Goal: Task Accomplishment & Management: Use online tool/utility

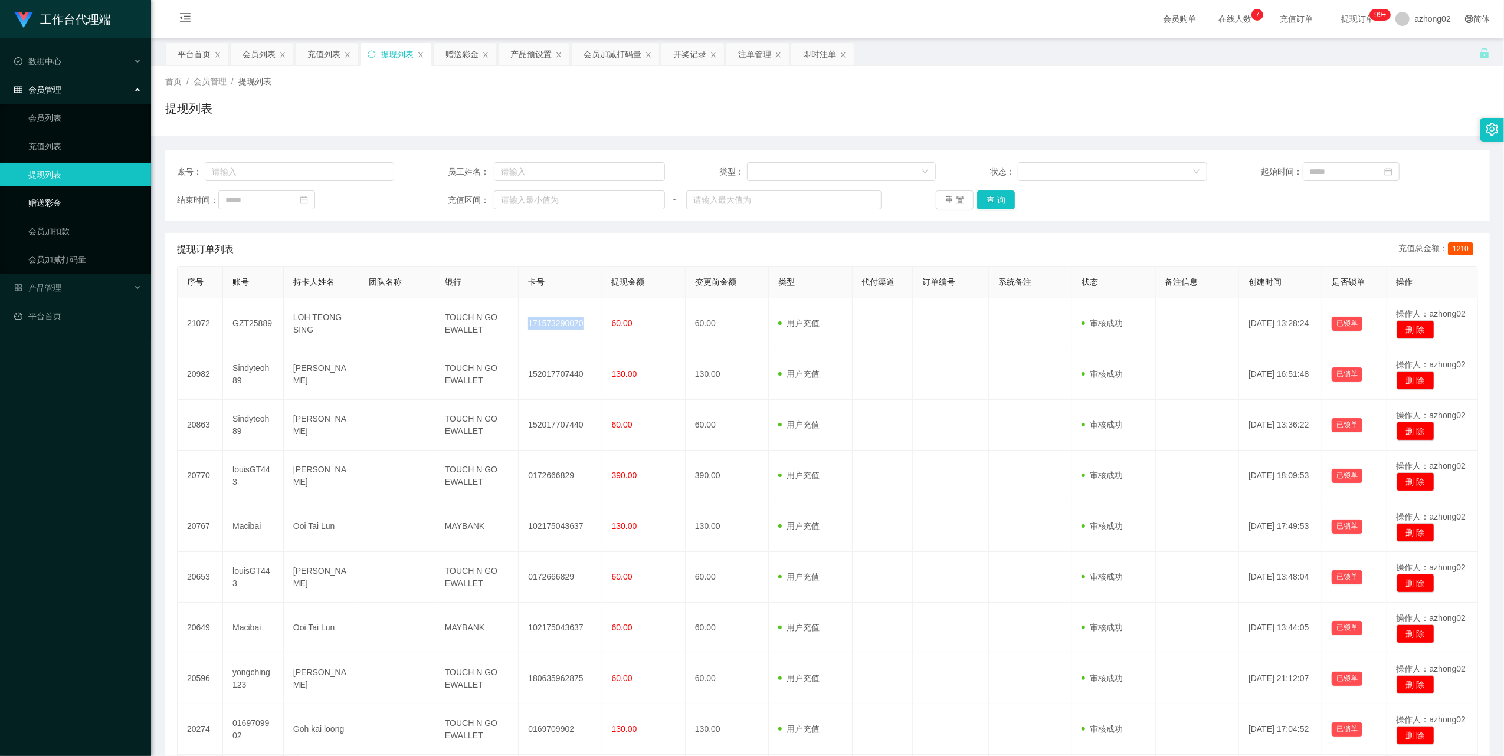
drag, startPoint x: 0, startPoint y: 0, endPoint x: 50, endPoint y: 194, distance: 199.8
click at [50, 194] on link "赠送彩金" at bounding box center [84, 203] width 113 height 24
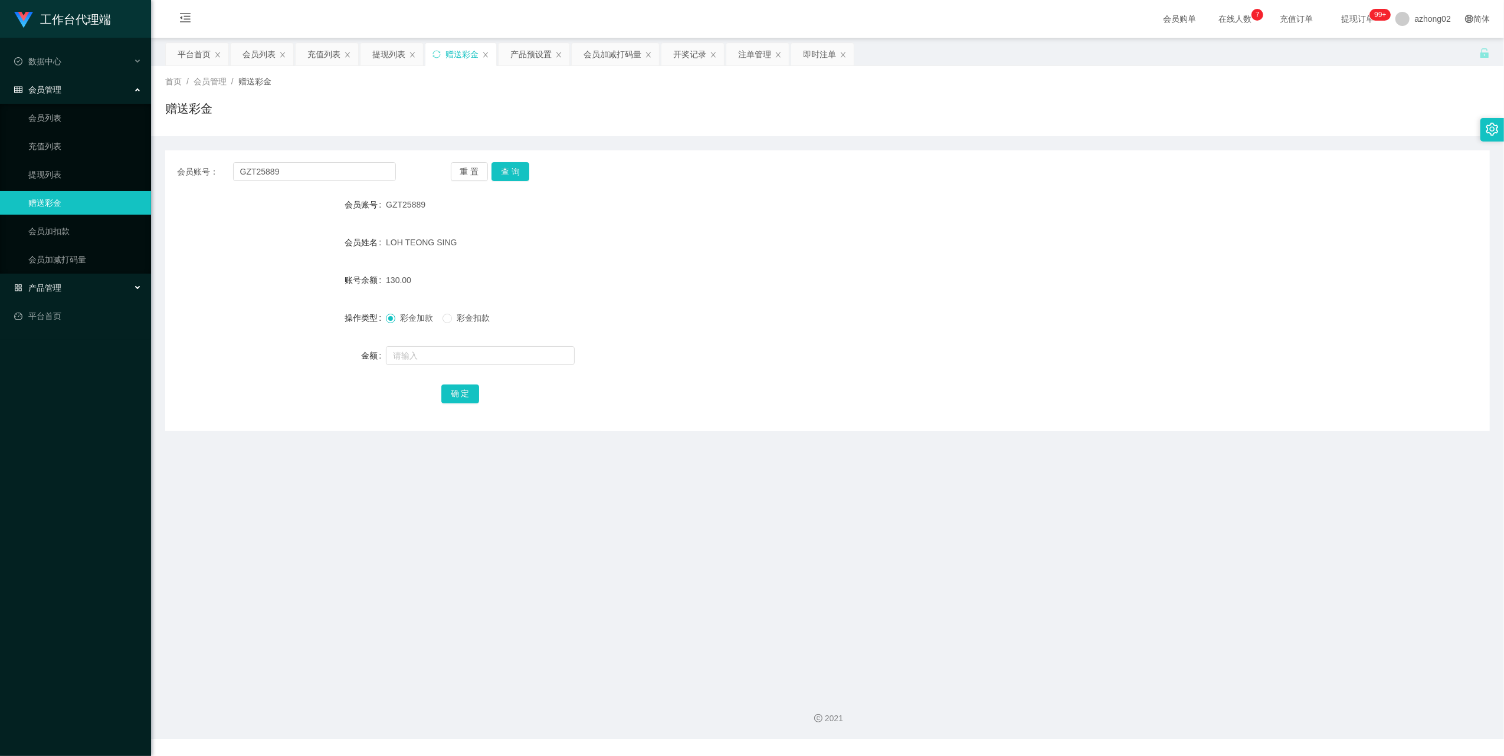
click at [40, 283] on span "产品管理" at bounding box center [37, 287] width 47 height 9
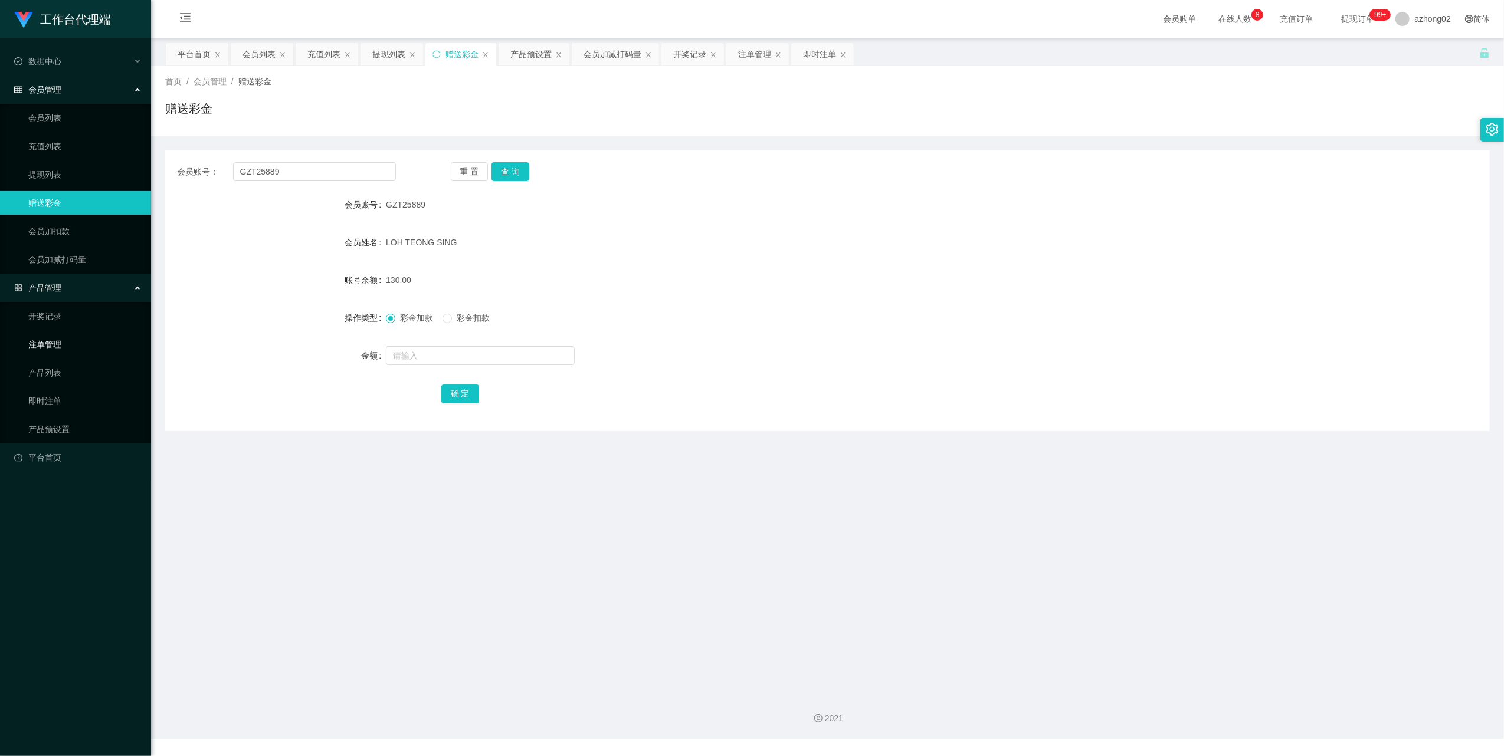
click at [55, 347] on link "注单管理" at bounding box center [84, 345] width 113 height 24
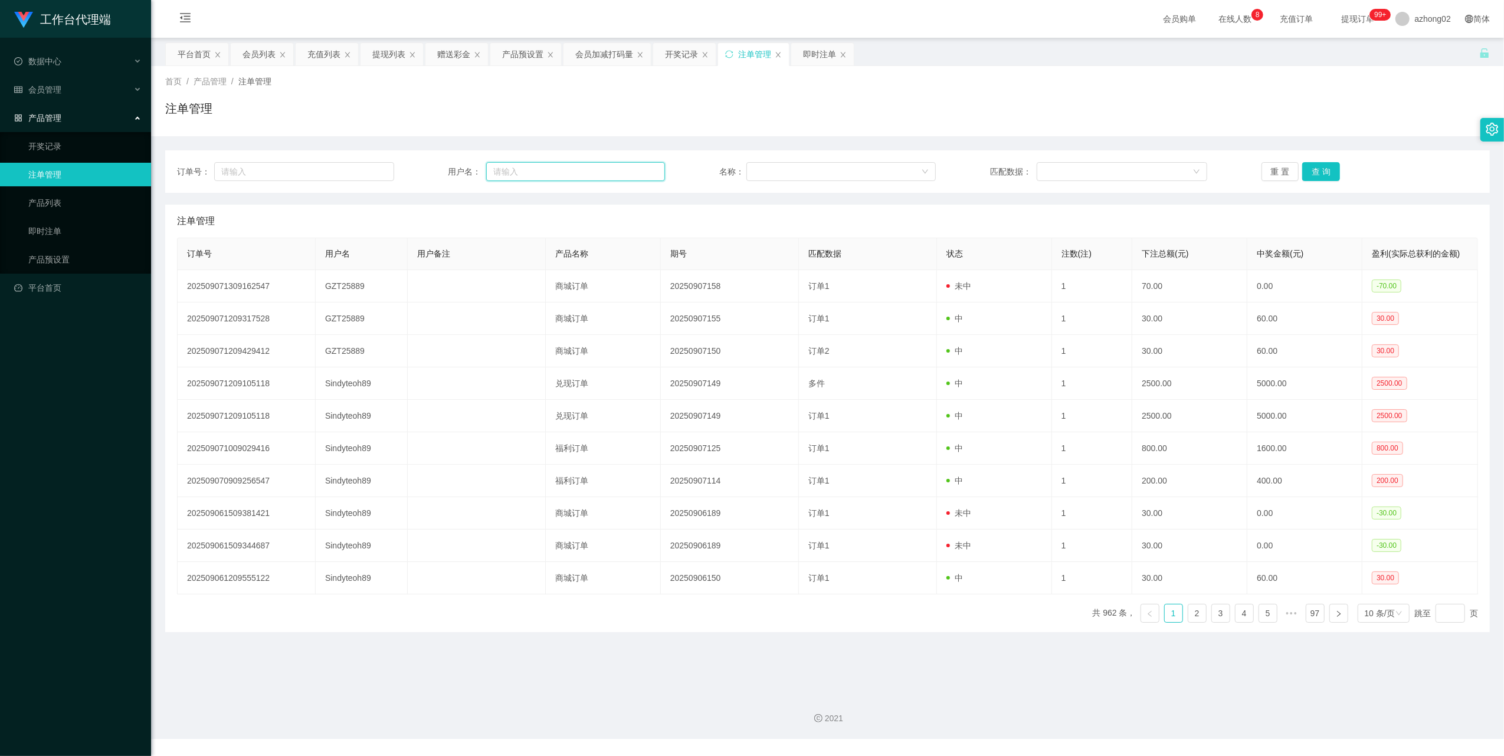
click at [562, 171] on input "text" at bounding box center [575, 171] width 179 height 19
paste input "weifeng"
type input "weifeng"
click at [1325, 163] on button "查 询" at bounding box center [1321, 171] width 38 height 19
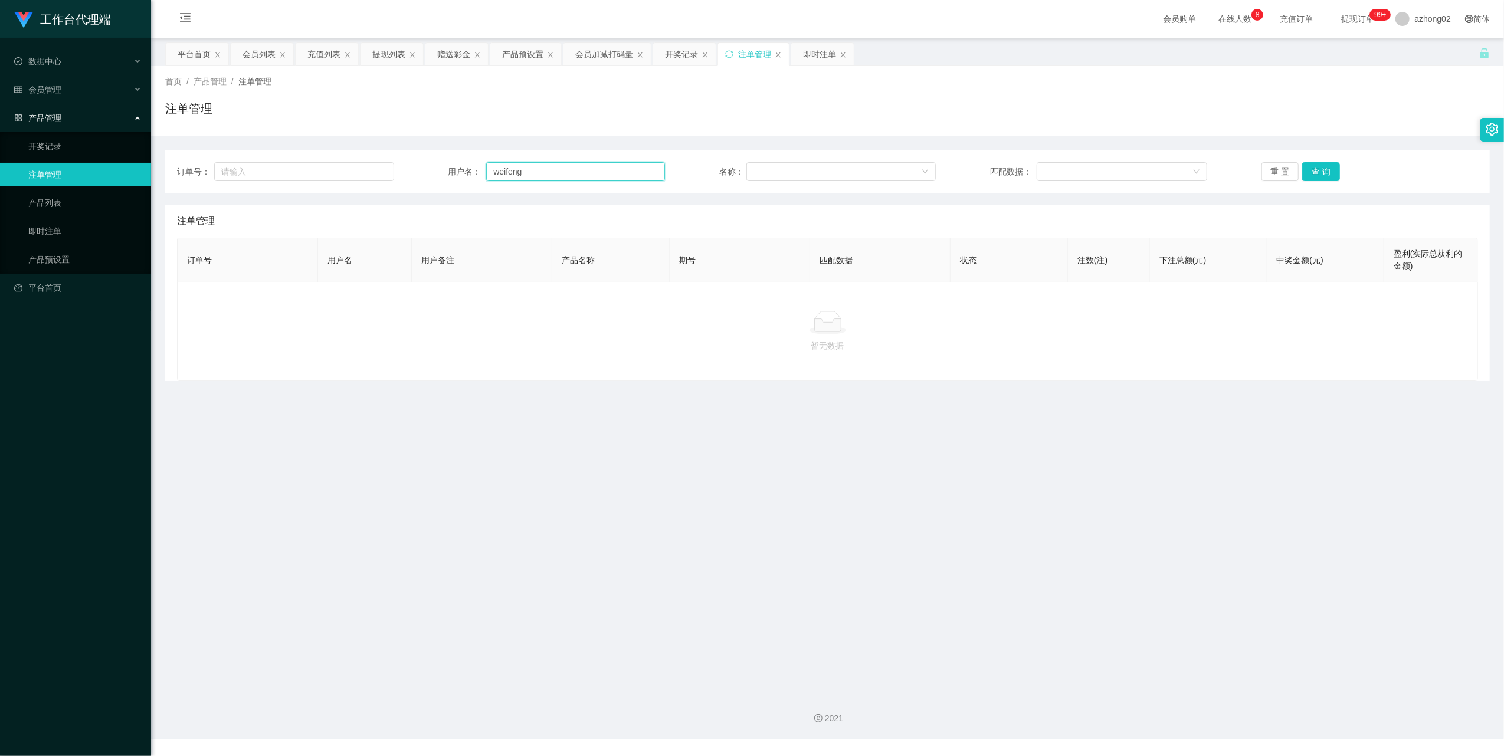
click at [524, 172] on input "weifeng" at bounding box center [575, 171] width 179 height 19
click at [1329, 168] on button "查 询" at bounding box center [1321, 171] width 38 height 19
drag, startPoint x: 45, startPoint y: 92, endPoint x: 48, endPoint y: 120, distance: 28.5
click at [45, 92] on span "会员管理" at bounding box center [37, 89] width 47 height 9
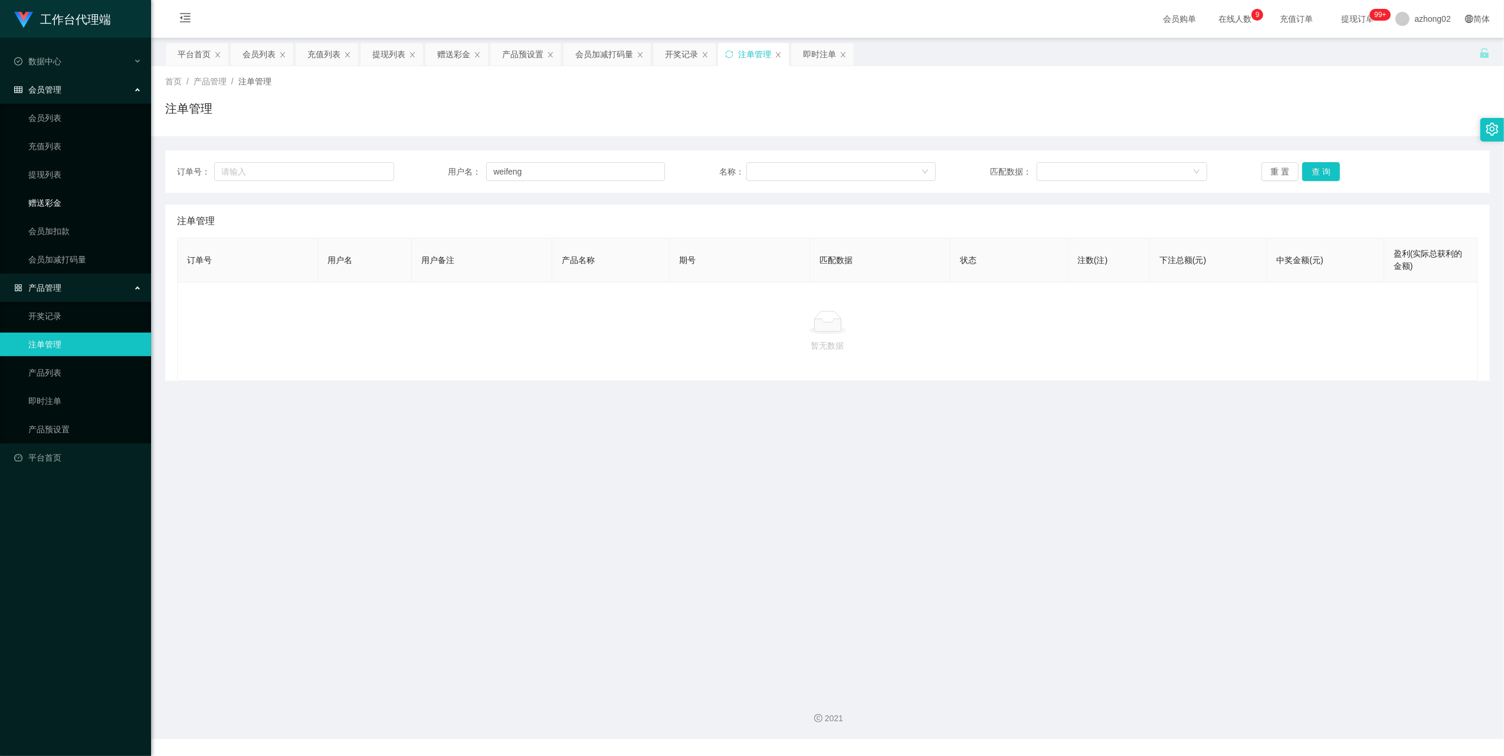
click at [54, 199] on link "赠送彩金" at bounding box center [84, 203] width 113 height 24
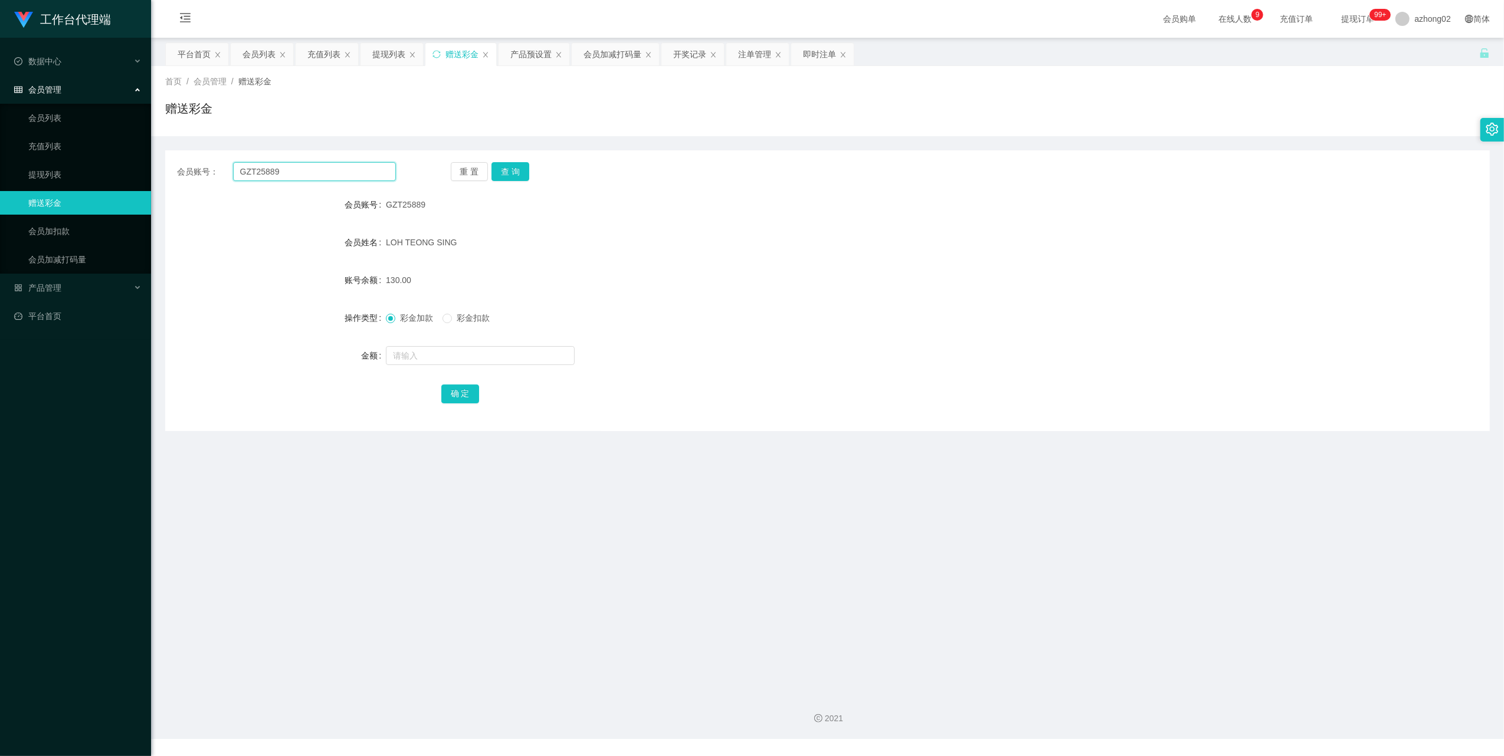
click at [354, 172] on input "GZT25889" at bounding box center [314, 171] width 163 height 19
paste input "weifeng"
type input "weifeng"
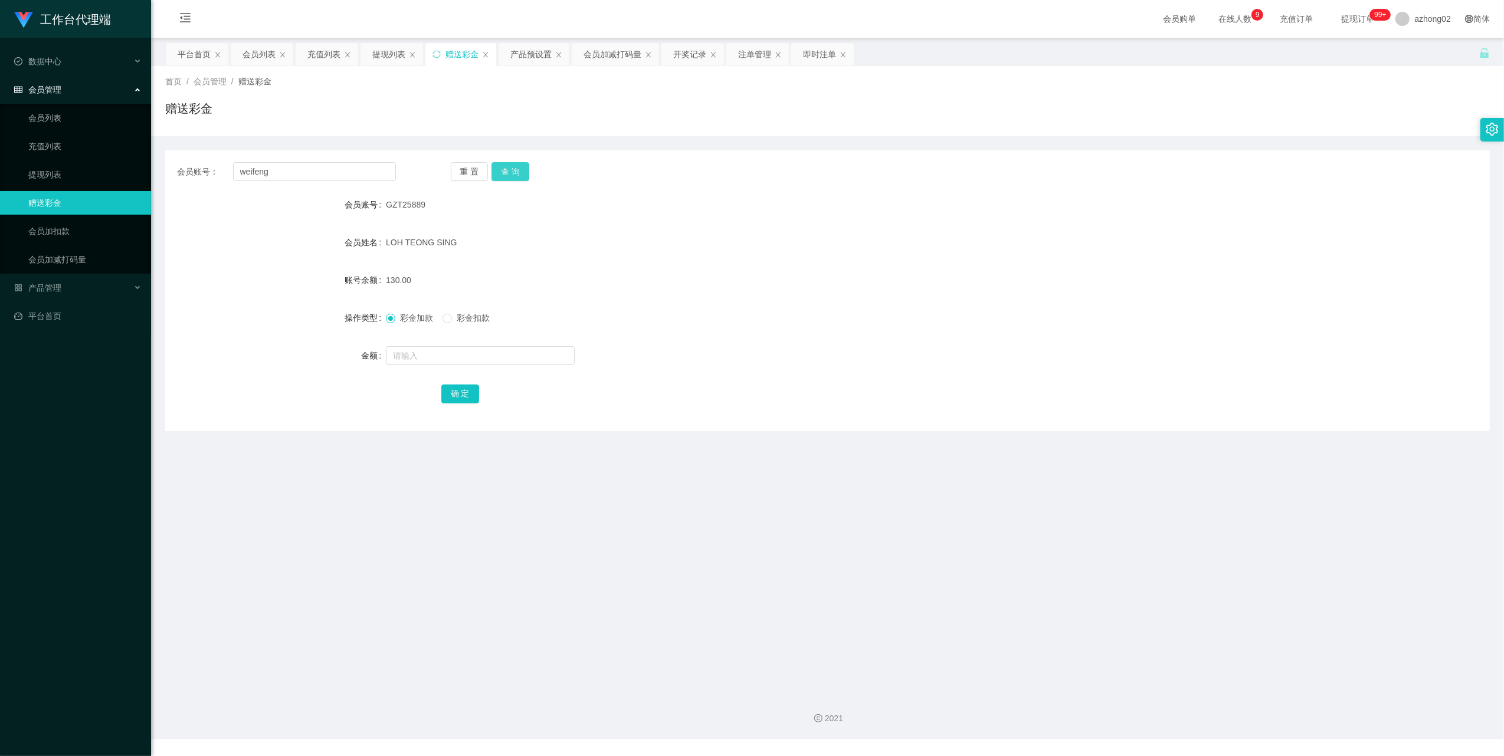
drag, startPoint x: 511, startPoint y: 168, endPoint x: 515, endPoint y: 173, distance: 7.2
click at [512, 168] on button "查 询" at bounding box center [511, 171] width 38 height 19
click at [47, 238] on link "会员加扣款" at bounding box center [84, 232] width 113 height 24
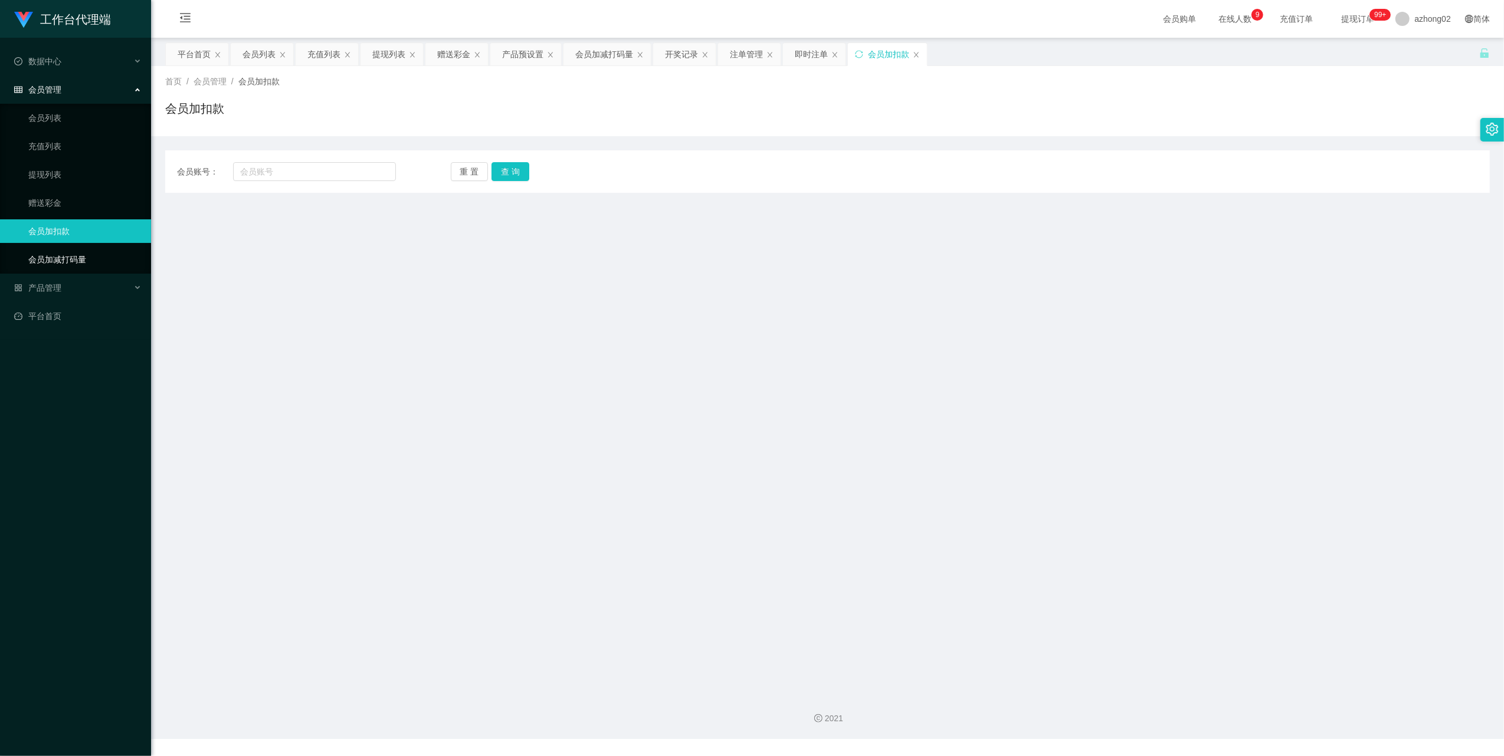
click at [50, 249] on link "会员加减打码量" at bounding box center [84, 260] width 113 height 24
click at [67, 286] on div "产品管理" at bounding box center [75, 288] width 151 height 24
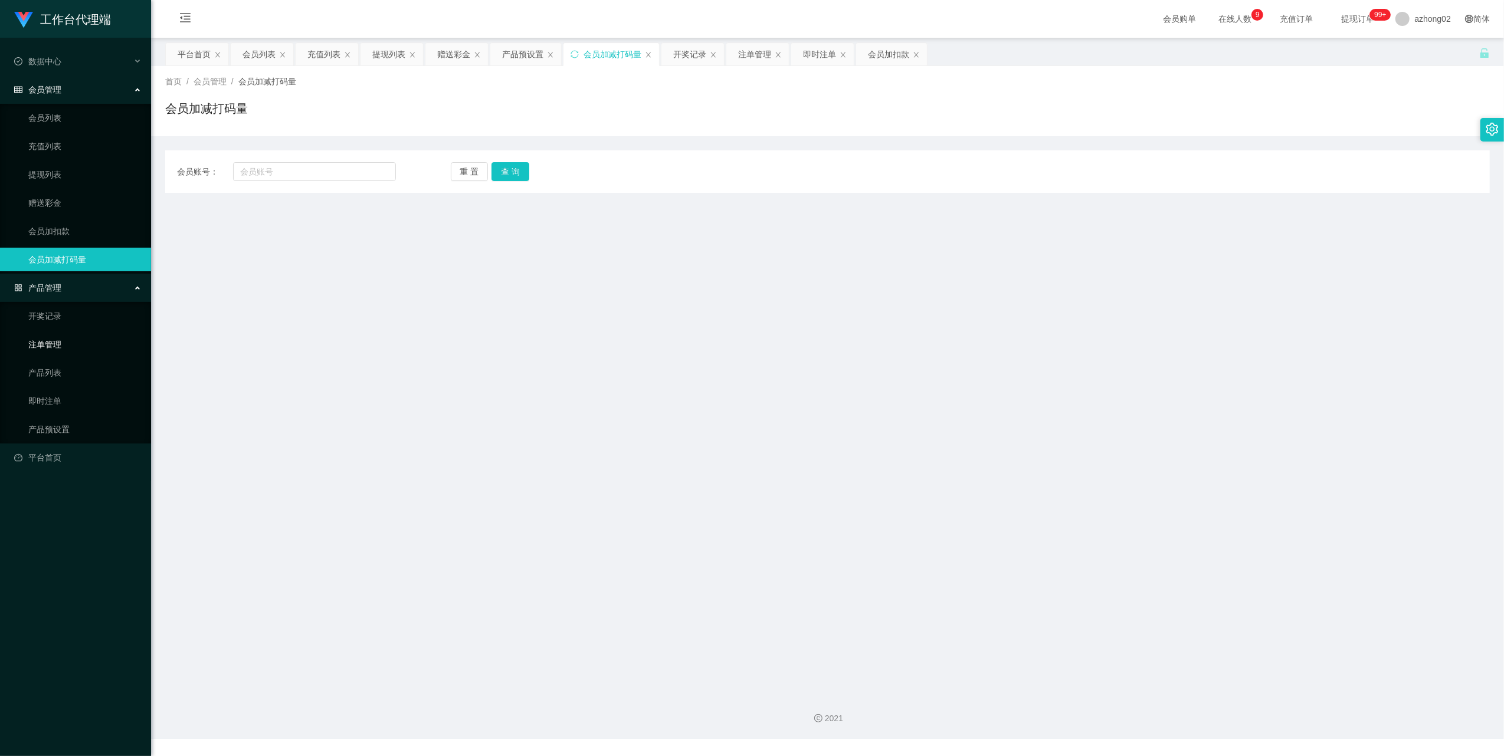
click at [67, 343] on link "注单管理" at bounding box center [84, 345] width 113 height 24
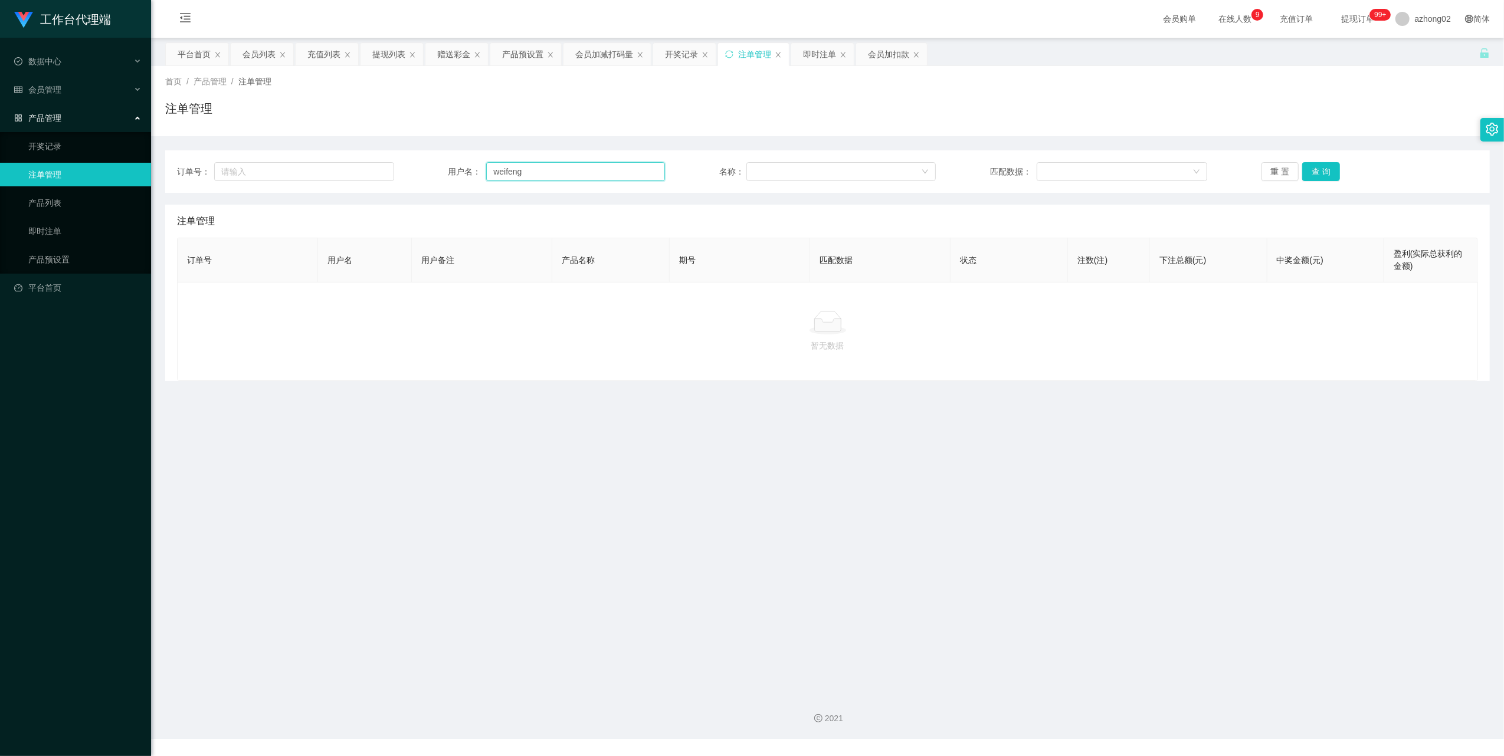
click at [579, 172] on input "weifeng" at bounding box center [575, 171] width 179 height 19
click at [1322, 173] on button "查 询" at bounding box center [1321, 171] width 38 height 19
click at [1322, 173] on button "查 询" at bounding box center [1327, 171] width 51 height 19
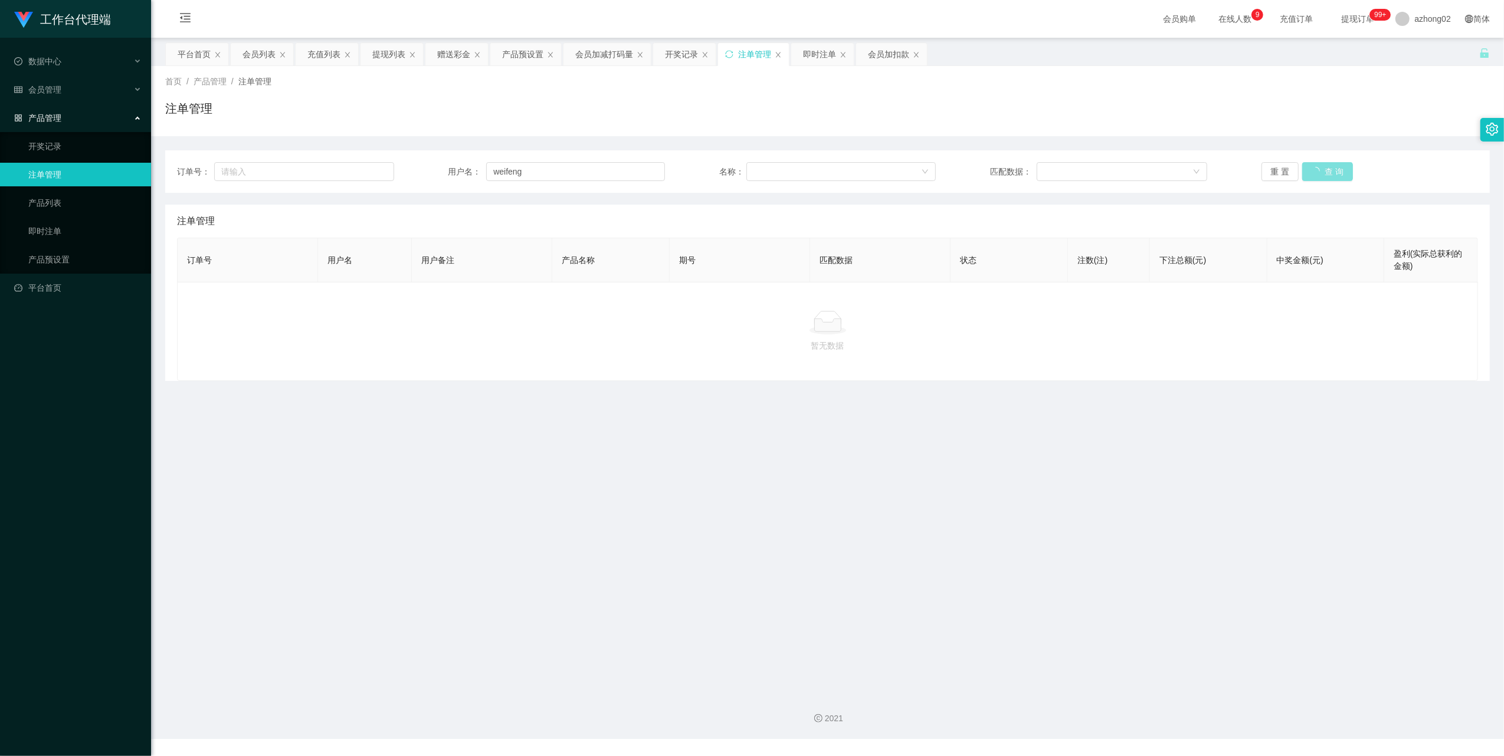
click at [1322, 173] on button "查 询" at bounding box center [1327, 171] width 51 height 19
click at [1322, 173] on button "查 询" at bounding box center [1321, 171] width 38 height 19
click at [1322, 173] on div "重 置 查 询" at bounding box center [1370, 171] width 217 height 19
click at [1322, 173] on button "查 询" at bounding box center [1321, 171] width 38 height 19
click at [1322, 173] on div "重 置 查 询" at bounding box center [1370, 171] width 217 height 19
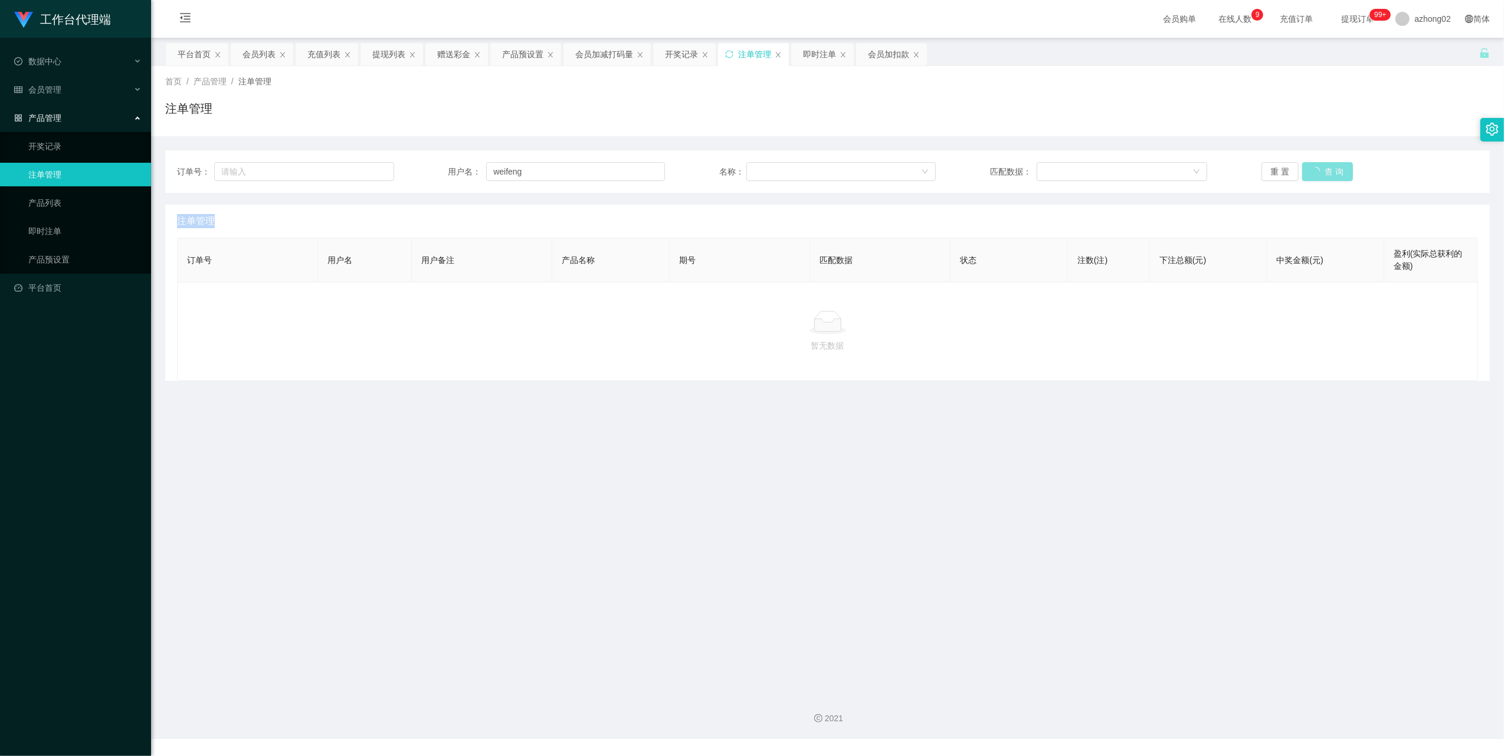
click at [1322, 173] on button "查 询" at bounding box center [1327, 171] width 51 height 19
click at [1322, 173] on div "重 置 查 询" at bounding box center [1370, 171] width 217 height 19
click at [1322, 173] on button "查 询" at bounding box center [1321, 171] width 38 height 19
click at [1322, 173] on div "重 置 查 询" at bounding box center [1370, 171] width 217 height 19
click at [1322, 173] on button "查 询" at bounding box center [1321, 171] width 38 height 19
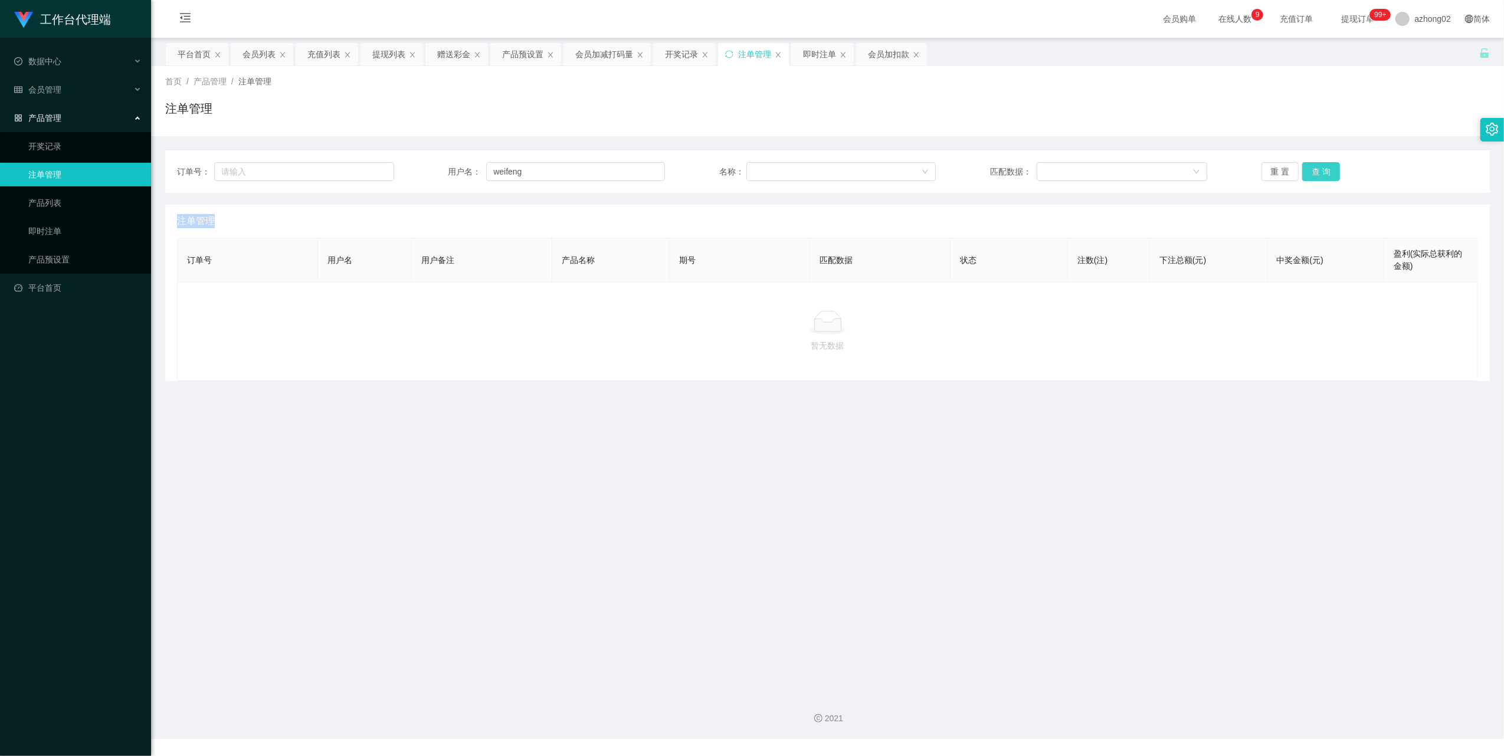
click at [1322, 173] on div "重 置 查 询" at bounding box center [1370, 171] width 217 height 19
click at [1322, 173] on button "查 询" at bounding box center [1321, 171] width 38 height 19
click at [1322, 173] on div "重 置 查 询" at bounding box center [1370, 171] width 217 height 19
click at [1322, 173] on button "查 询" at bounding box center [1321, 171] width 38 height 19
click at [1322, 173] on div "重 置 查 询" at bounding box center [1370, 171] width 217 height 19
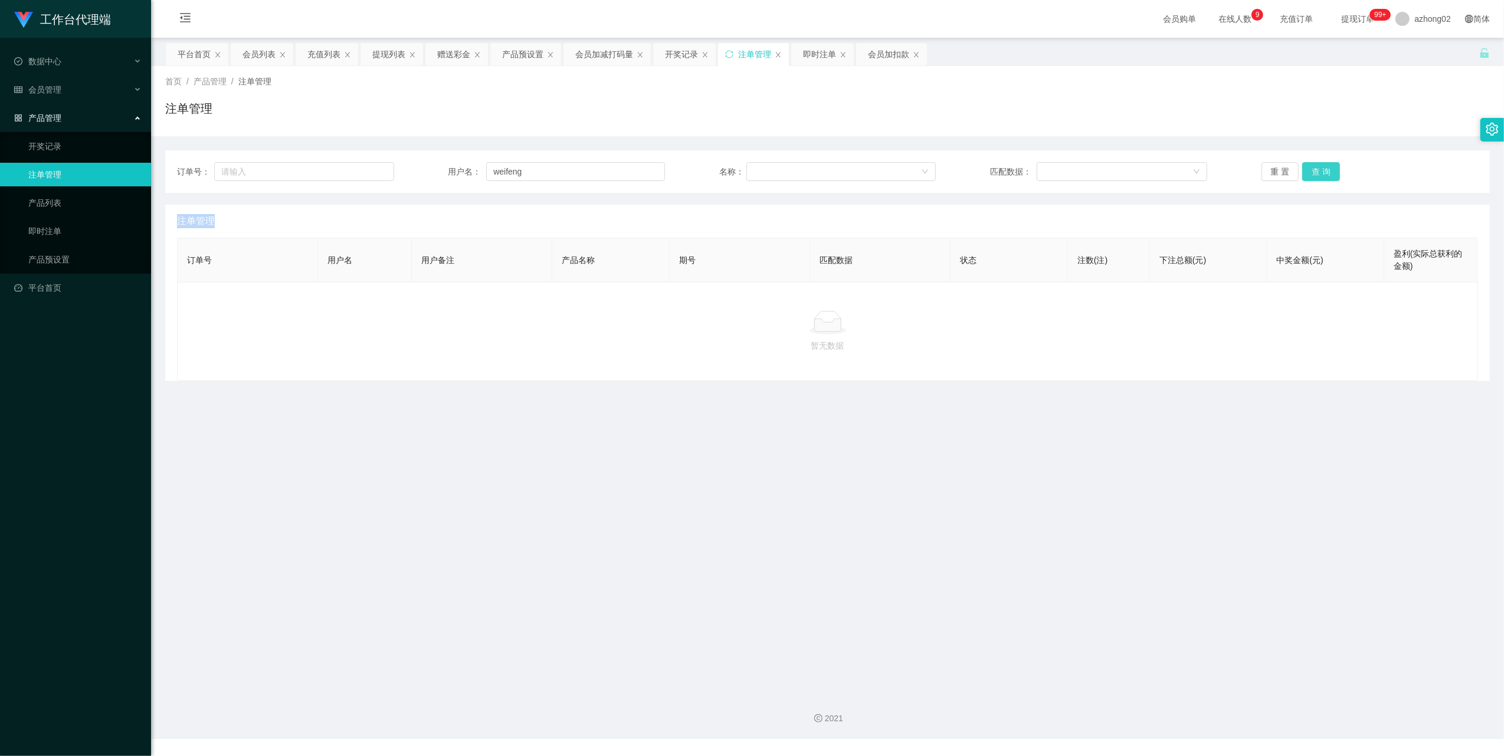
click at [1322, 173] on button "查 询" at bounding box center [1321, 171] width 38 height 19
click at [1322, 173] on div "重 置 查 询" at bounding box center [1370, 171] width 217 height 19
click at [1321, 173] on button "查 询" at bounding box center [1321, 171] width 38 height 19
click at [822, 59] on div "即时注单" at bounding box center [819, 54] width 33 height 22
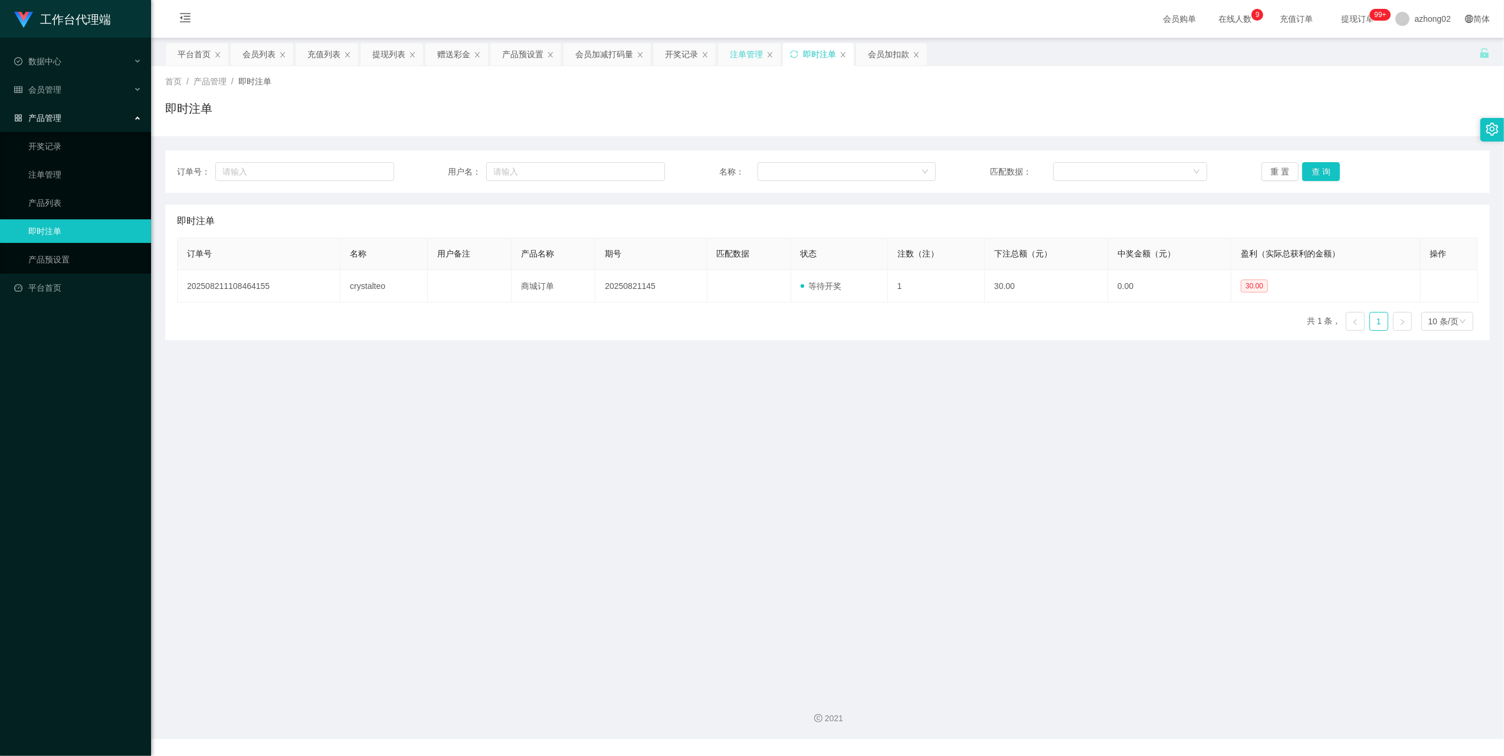
click at [751, 58] on div "注单管理" at bounding box center [746, 54] width 33 height 22
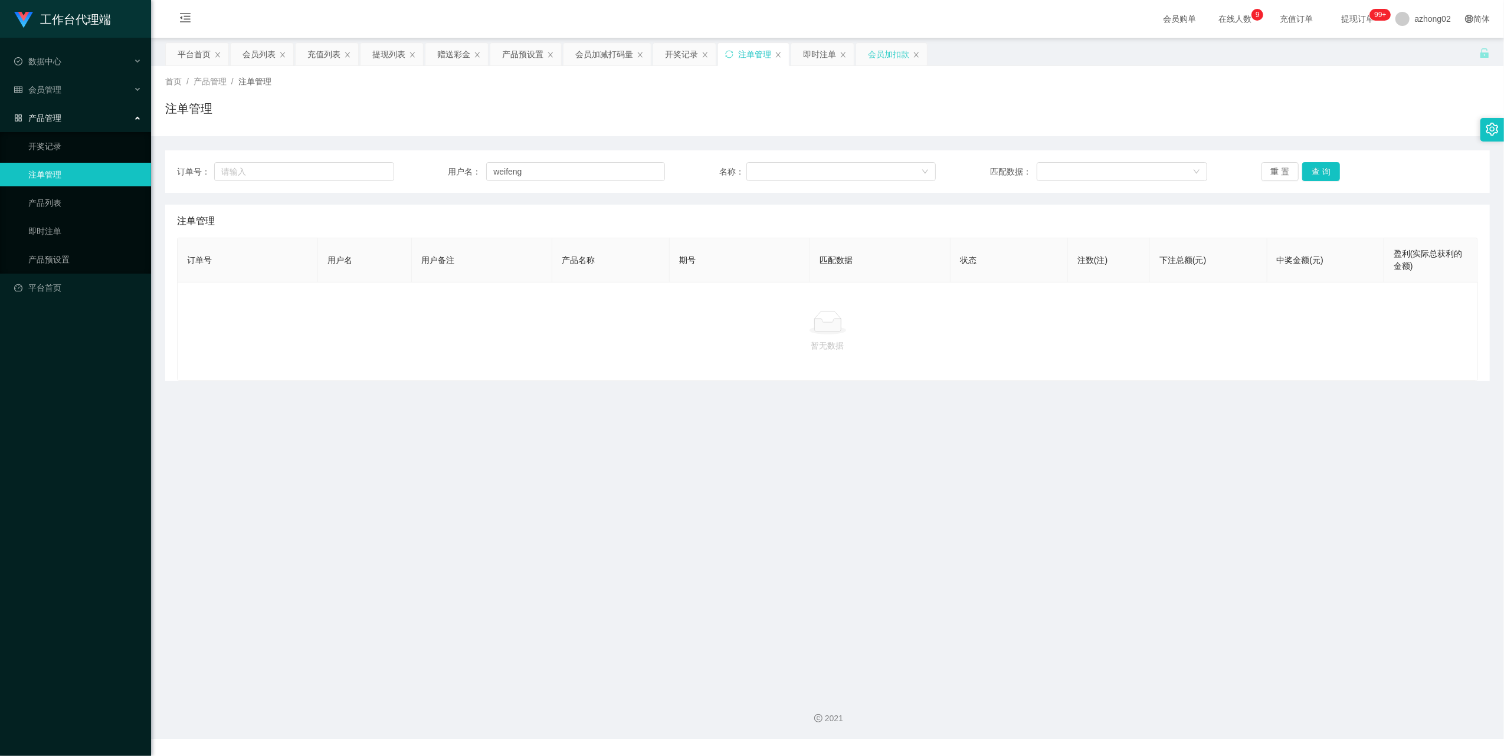
click at [877, 55] on div "会员加扣款" at bounding box center [888, 54] width 41 height 22
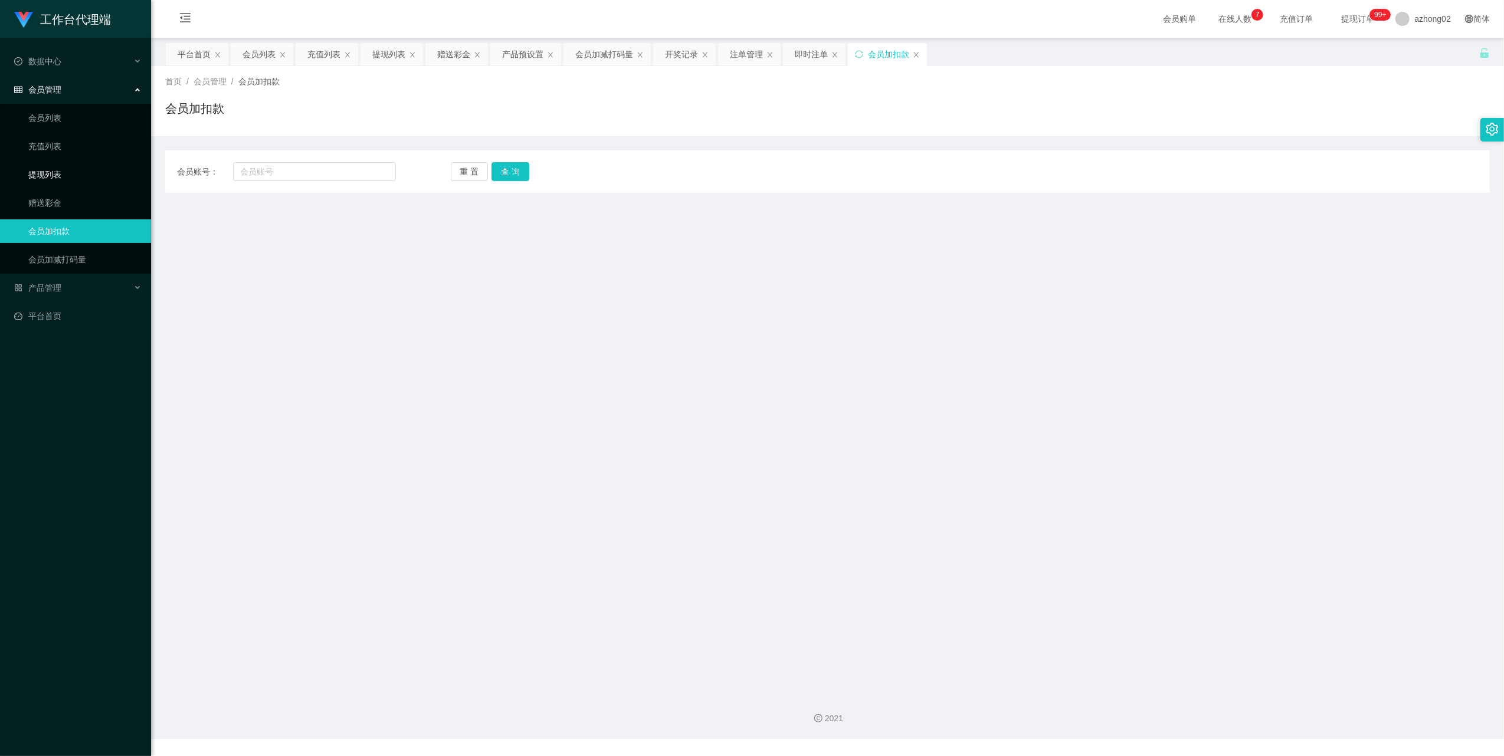
click at [66, 172] on link "提现列表" at bounding box center [84, 175] width 113 height 24
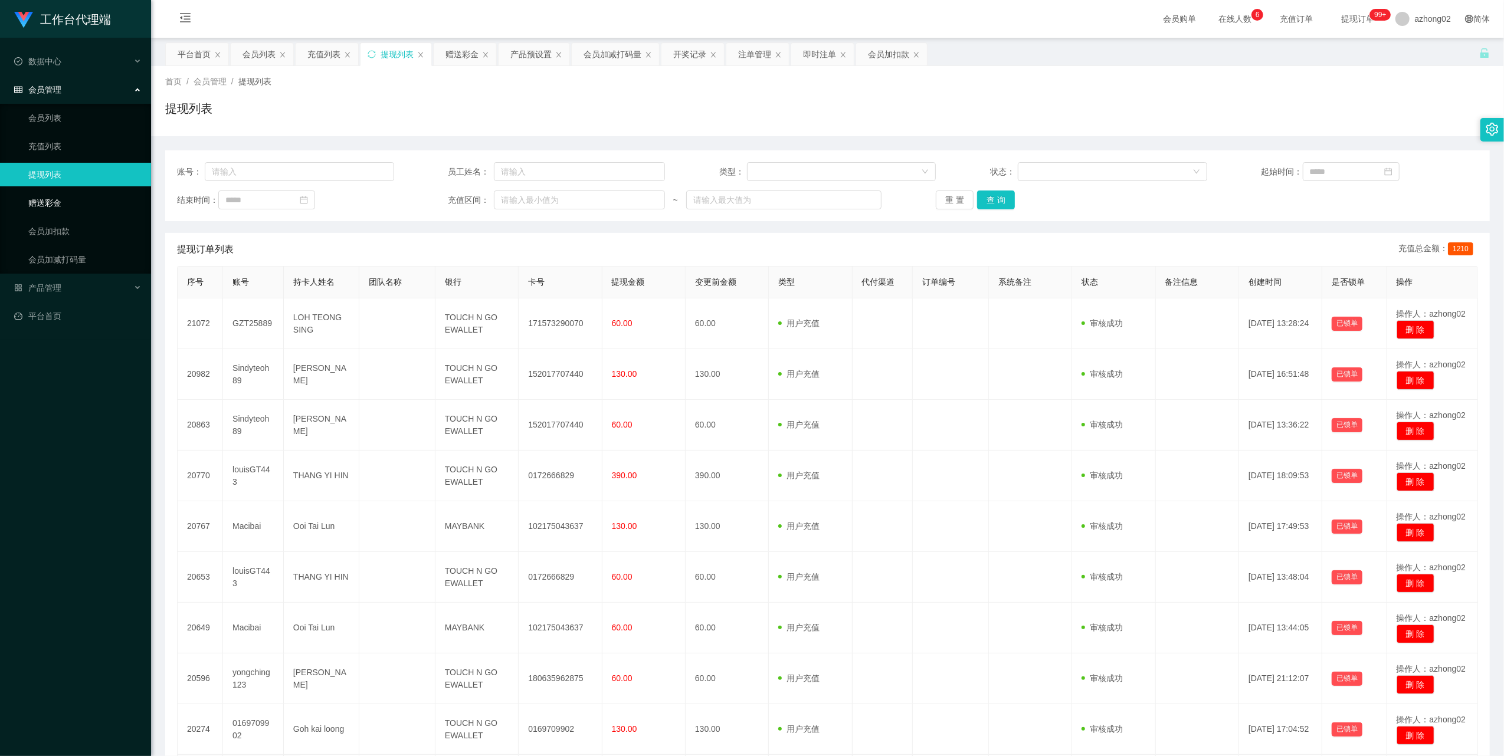
click at [65, 196] on link "赠送彩金" at bounding box center [84, 203] width 113 height 24
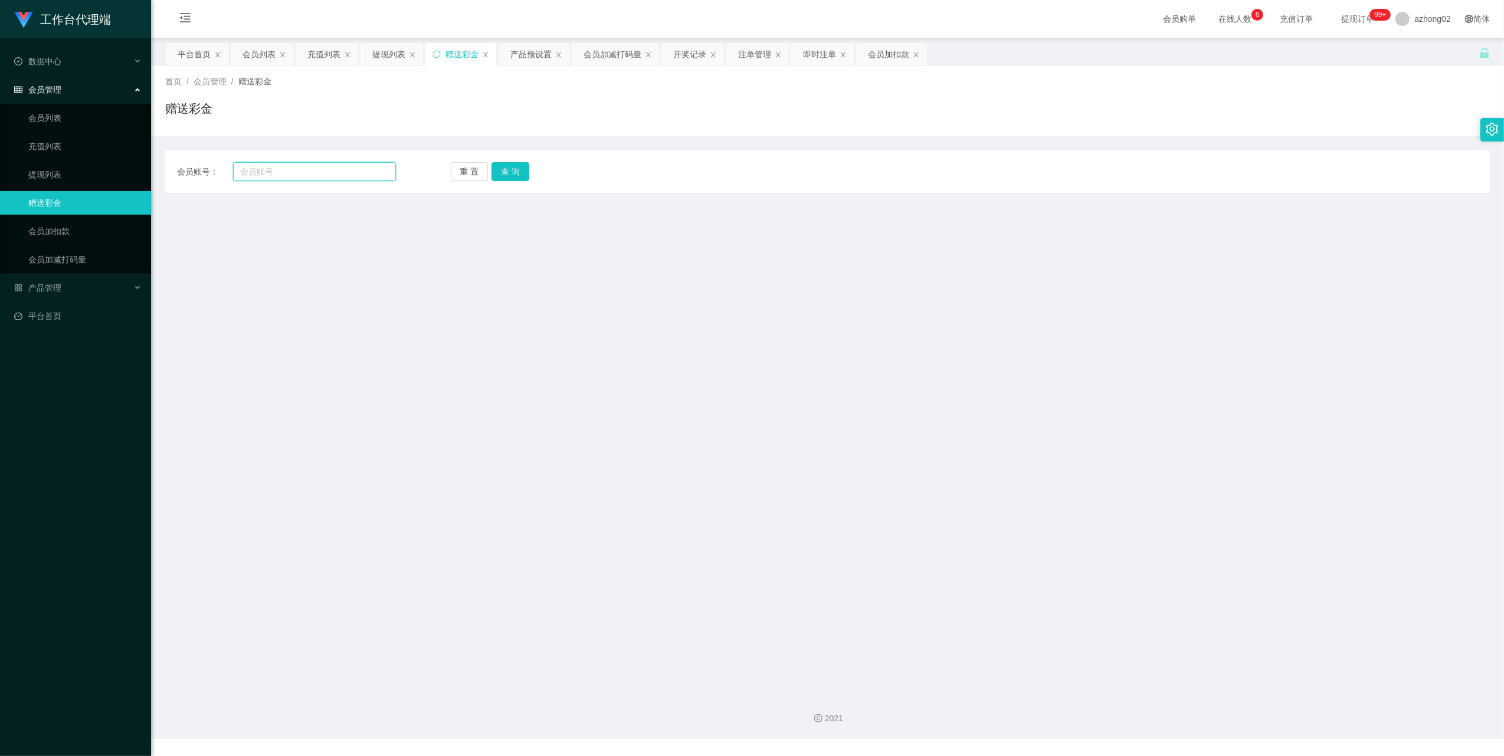
click at [298, 178] on input "text" at bounding box center [314, 171] width 163 height 19
paste input "weifeng"
type input "weifeng"
click at [520, 163] on button "查 询" at bounding box center [511, 171] width 38 height 19
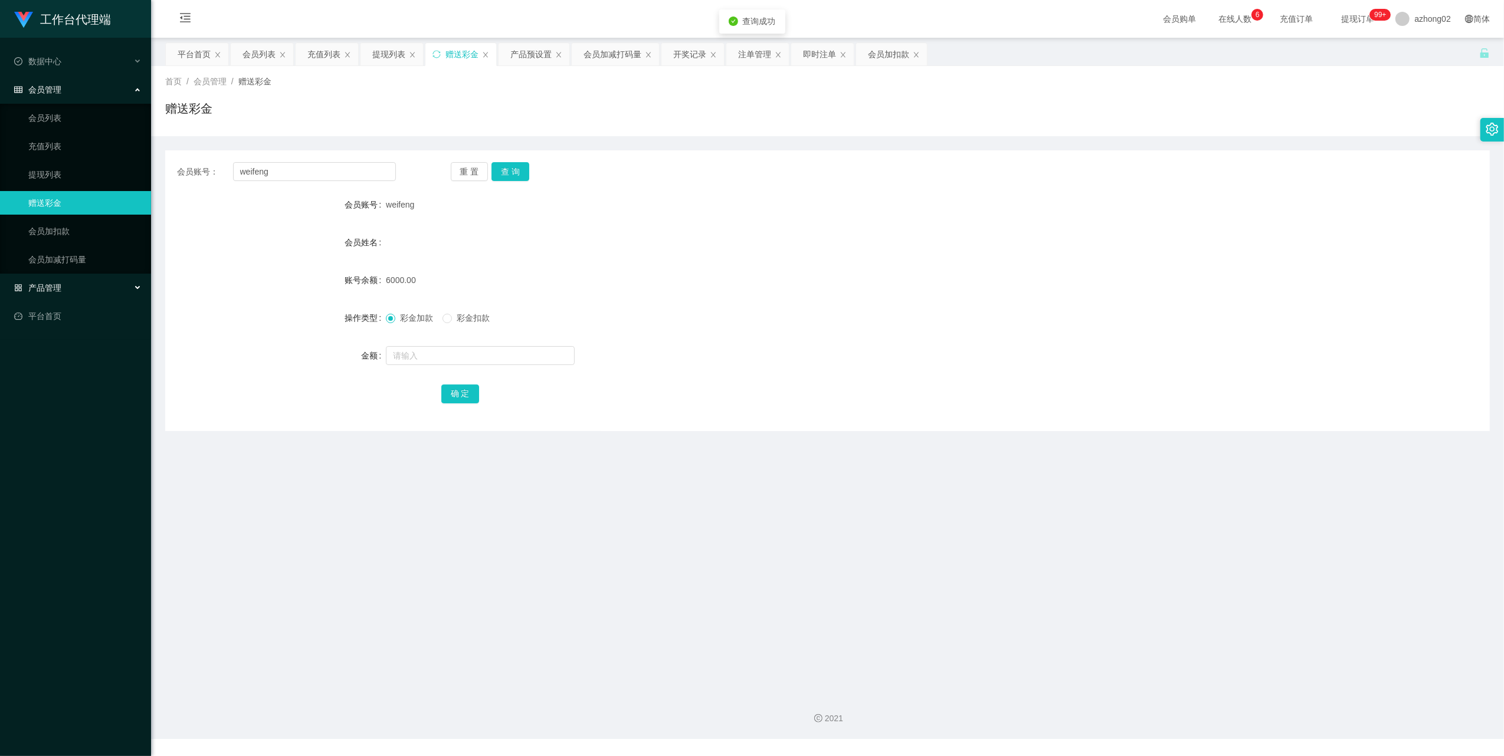
click at [57, 283] on span "产品管理" at bounding box center [37, 287] width 47 height 9
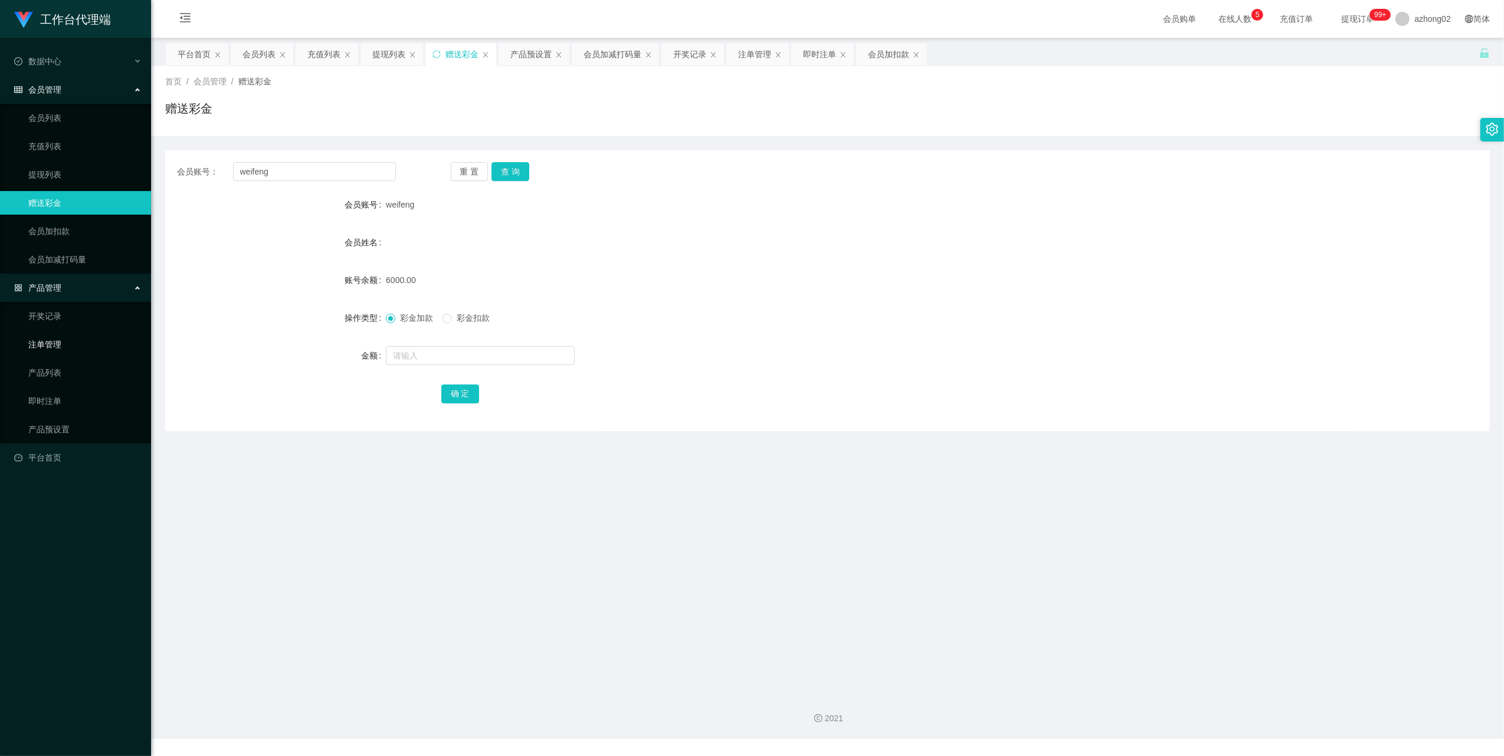
click at [54, 348] on link "注单管理" at bounding box center [84, 345] width 113 height 24
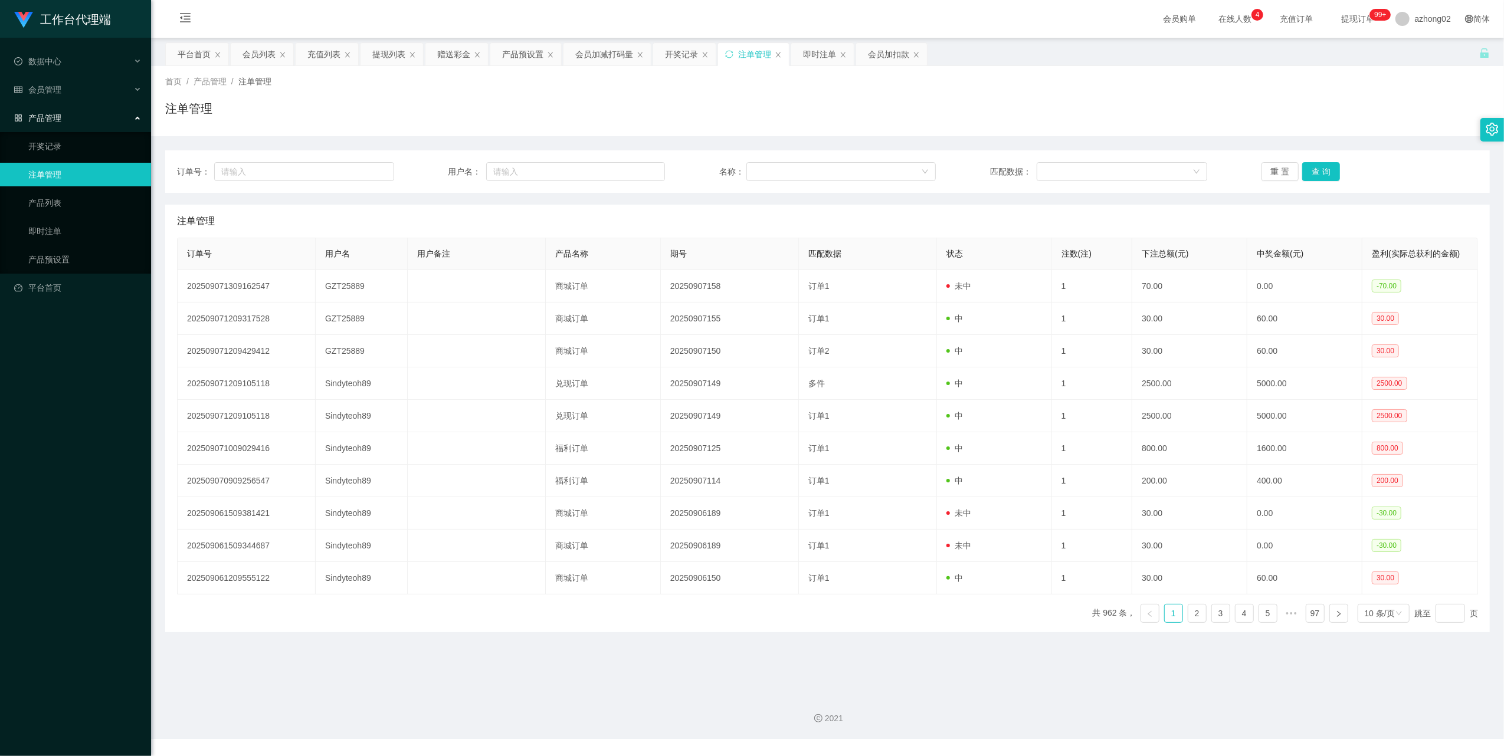
click at [50, 163] on link "注单管理" at bounding box center [84, 175] width 113 height 24
click at [546, 177] on input "text" at bounding box center [575, 171] width 179 height 19
paste input "Sindyteoh89"
type input "Sindyteoh89"
click at [1309, 172] on button "查 询" at bounding box center [1321, 171] width 38 height 19
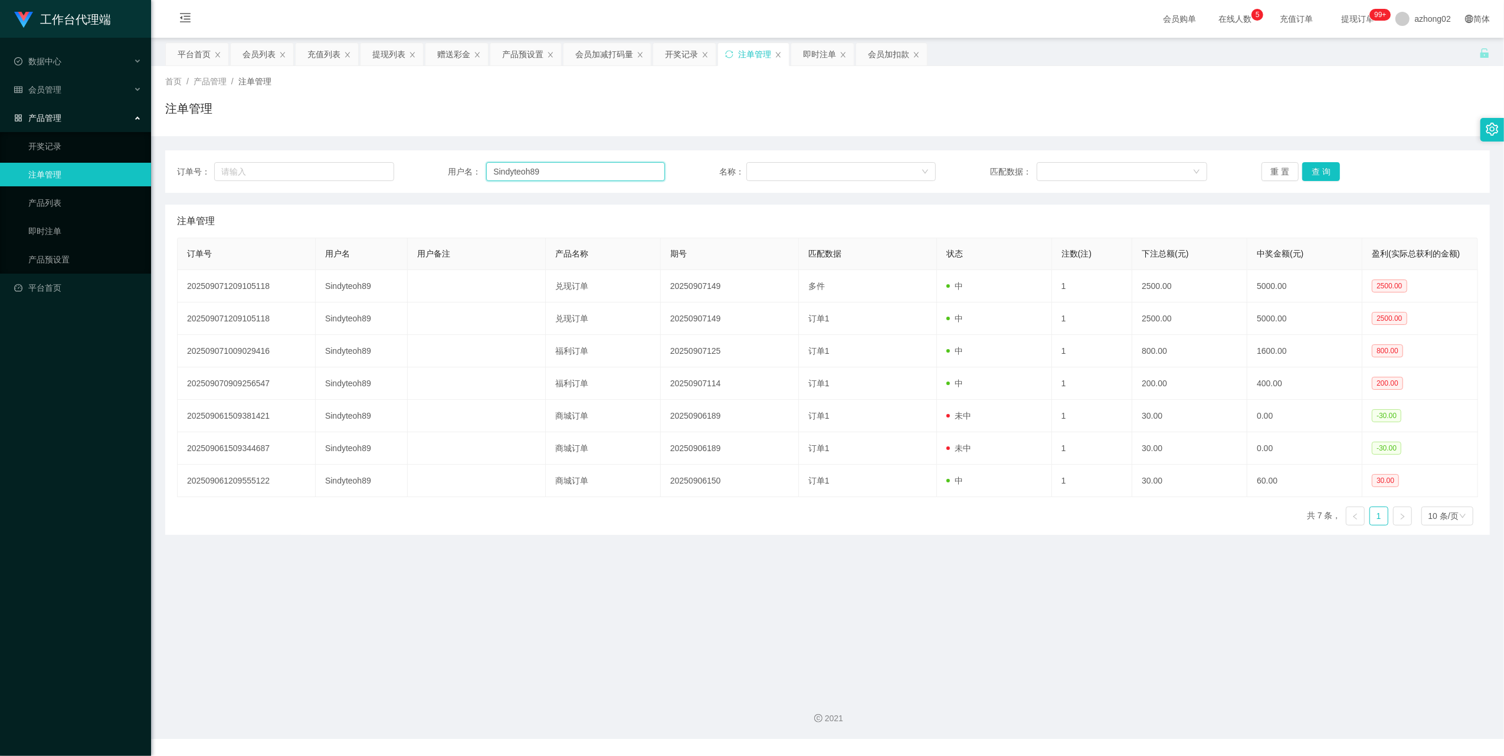
click at [548, 178] on input "Sindyteoh89" at bounding box center [575, 171] width 179 height 19
drag, startPoint x: 43, startPoint y: 116, endPoint x: 45, endPoint y: 101, distance: 14.3
click at [43, 116] on span "产品管理" at bounding box center [37, 117] width 47 height 9
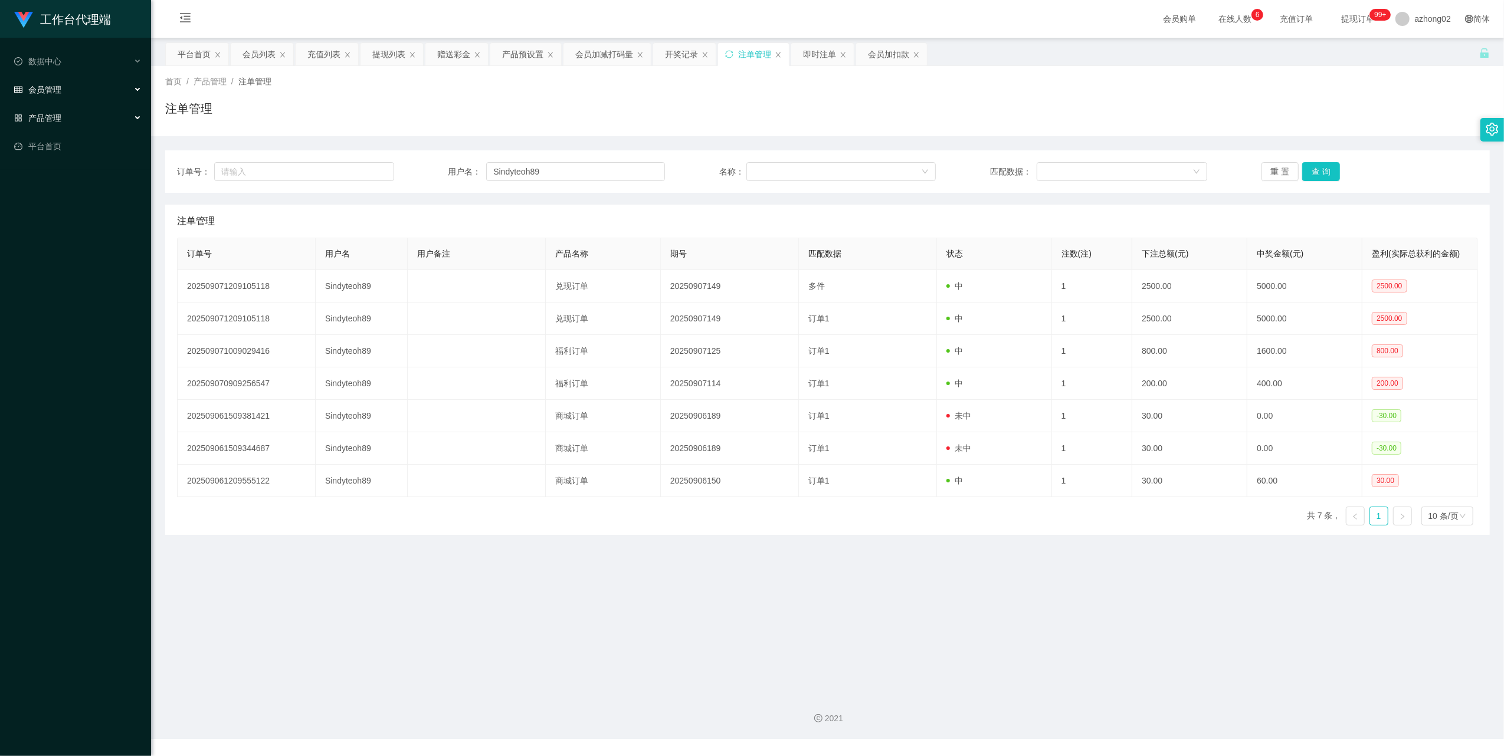
click at [45, 93] on div "会员管理" at bounding box center [75, 90] width 151 height 24
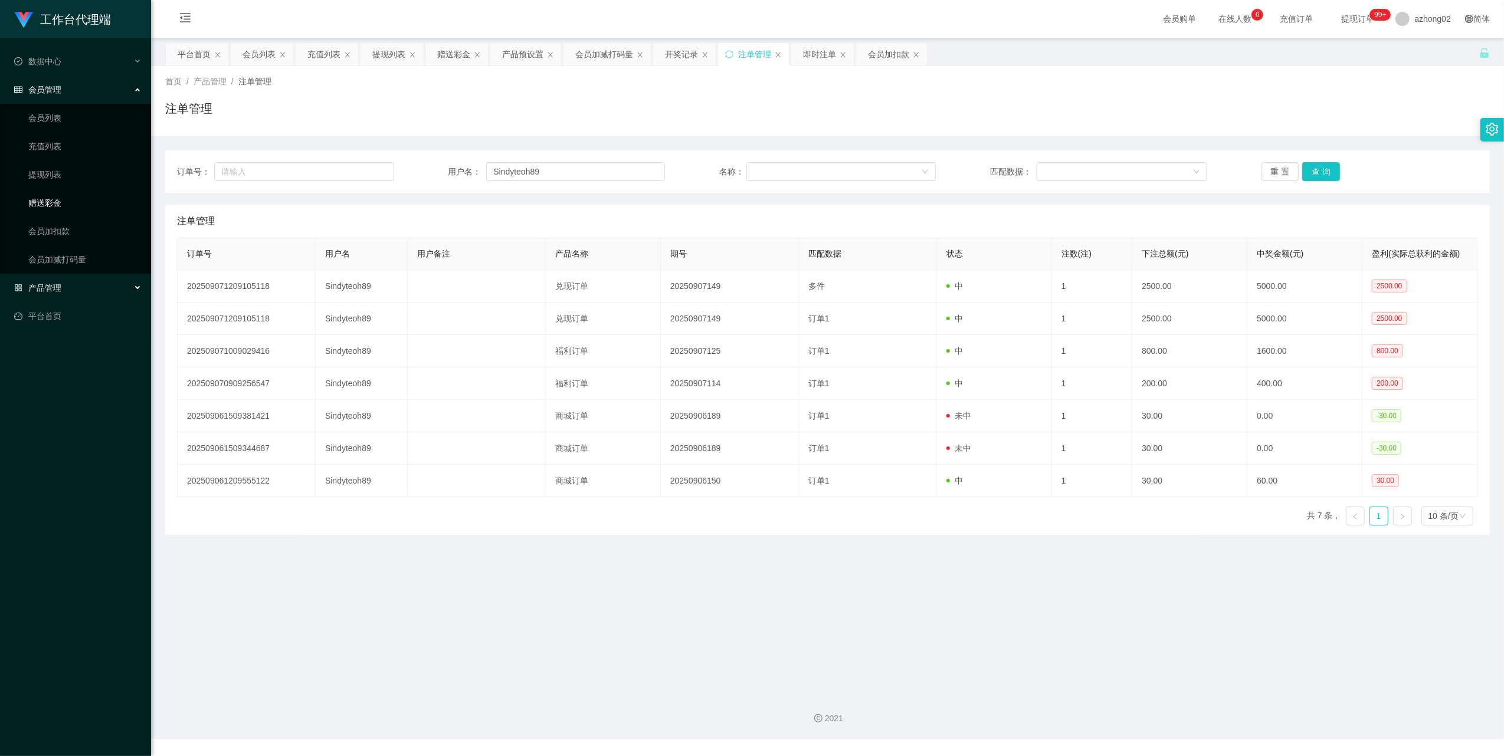
click at [51, 201] on link "赠送彩金" at bounding box center [84, 203] width 113 height 24
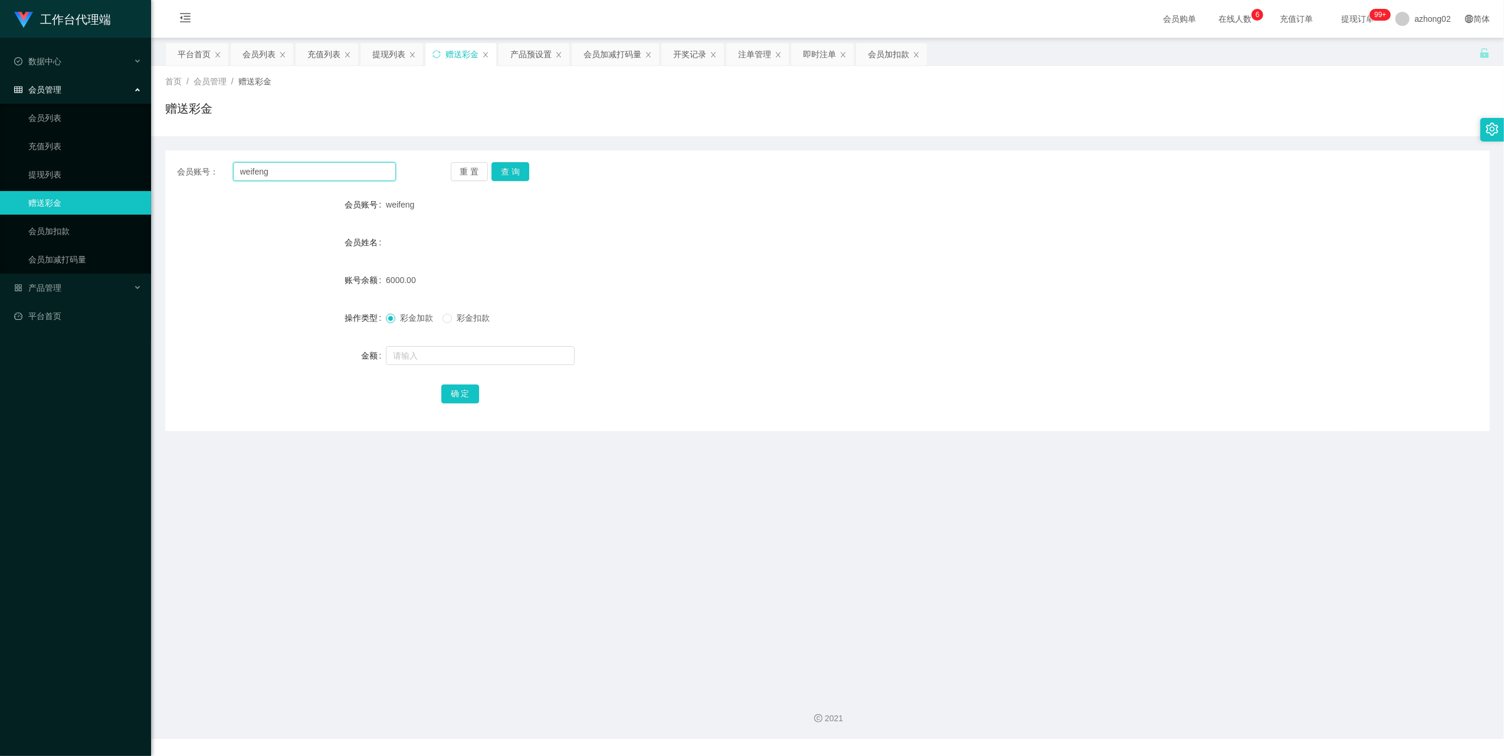
click at [343, 178] on input "weifeng" at bounding box center [314, 171] width 163 height 19
paste input "Sindyteoh89"
type input "Sindyteoh89"
click at [506, 173] on button "查 询" at bounding box center [511, 171] width 38 height 19
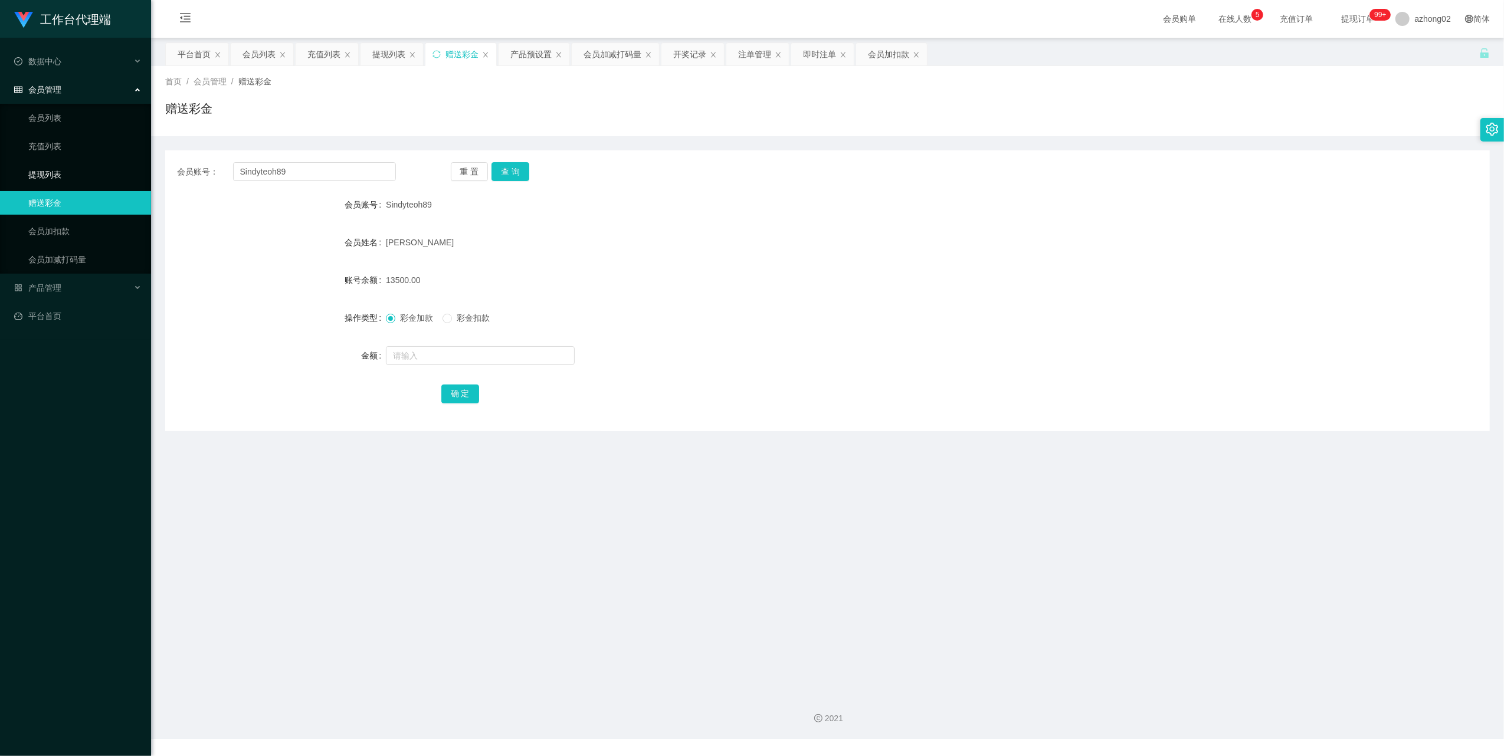
click at [46, 172] on link "提现列表" at bounding box center [84, 175] width 113 height 24
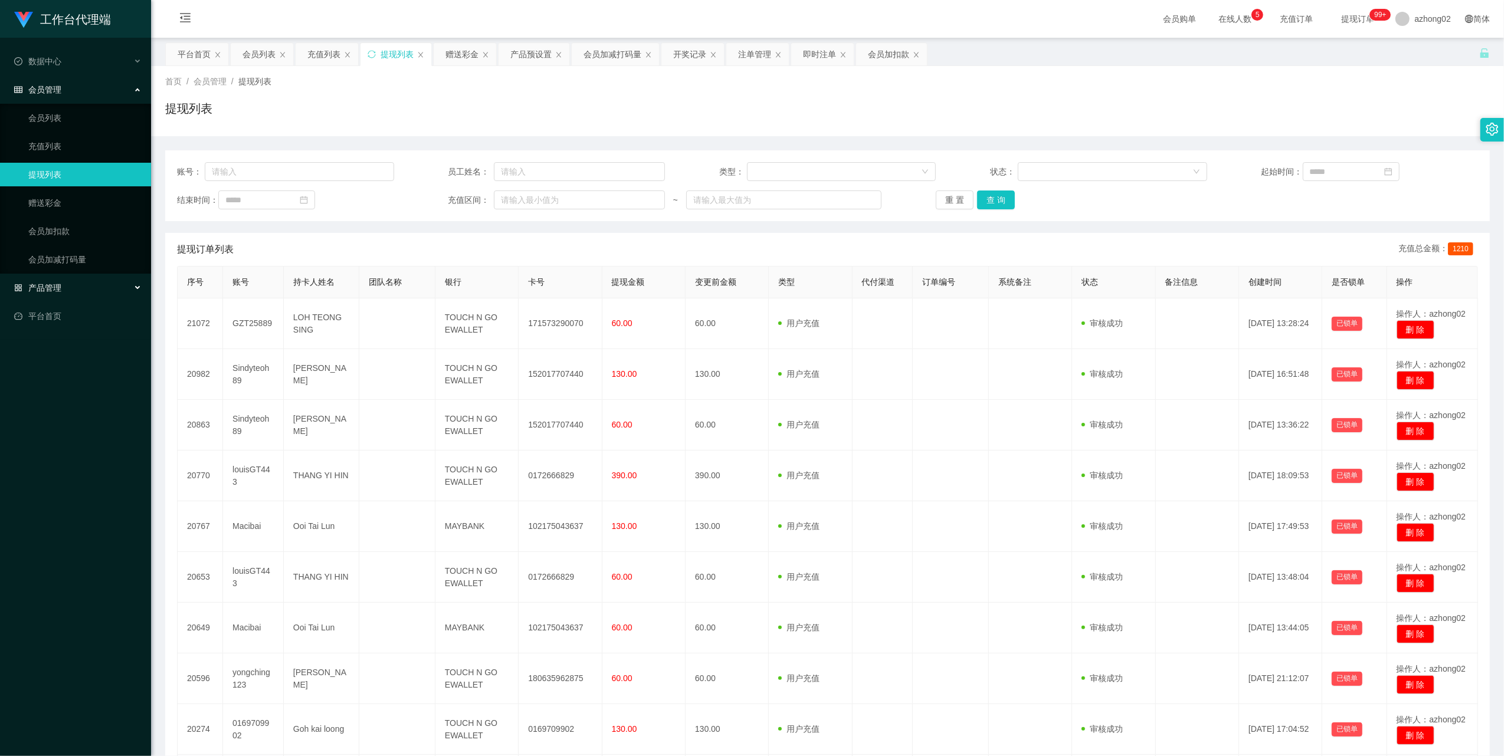
click at [55, 284] on span "产品管理" at bounding box center [37, 287] width 47 height 9
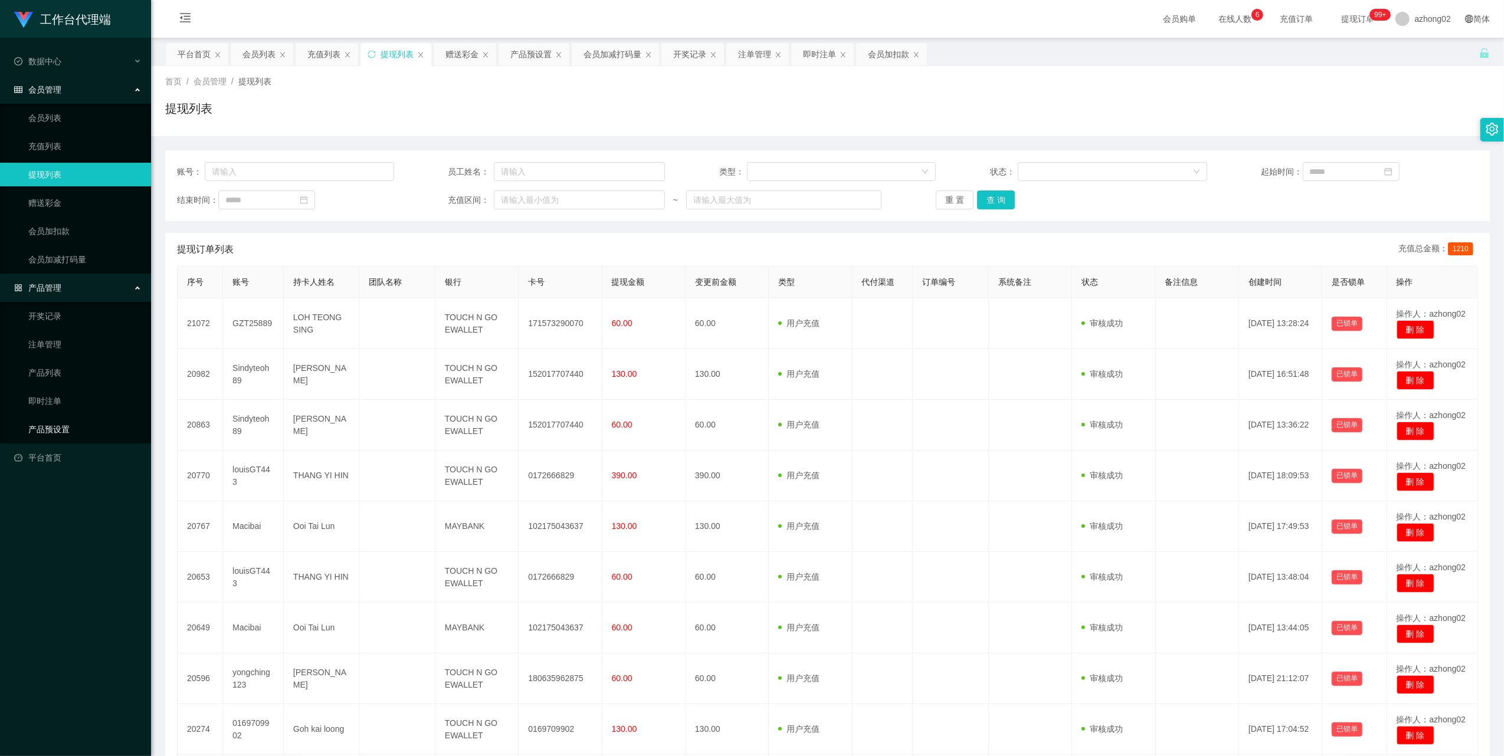
click at [47, 423] on link "产品预设置" at bounding box center [84, 430] width 113 height 24
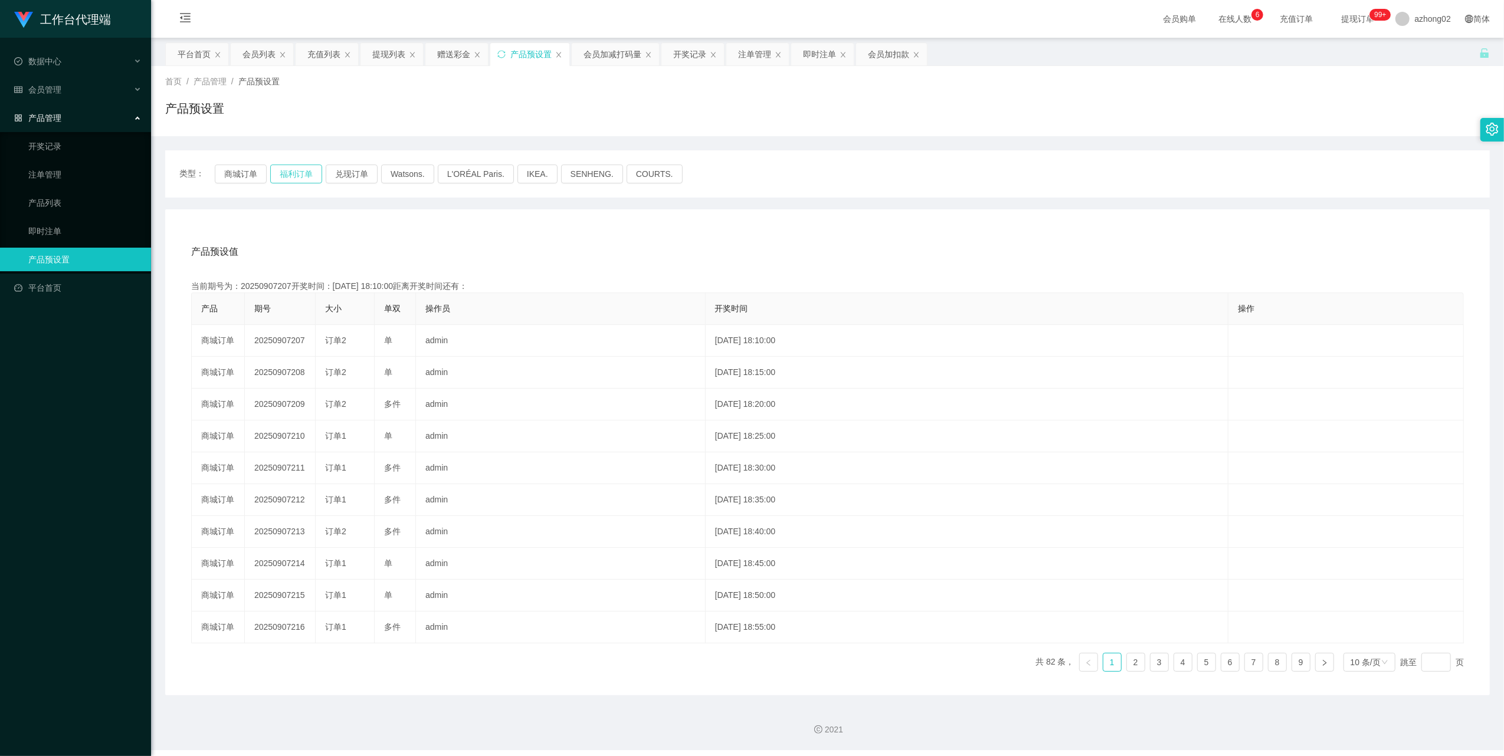
click at [296, 178] on button "福利订单" at bounding box center [296, 174] width 52 height 19
click at [44, 172] on link "注单管理" at bounding box center [84, 175] width 113 height 24
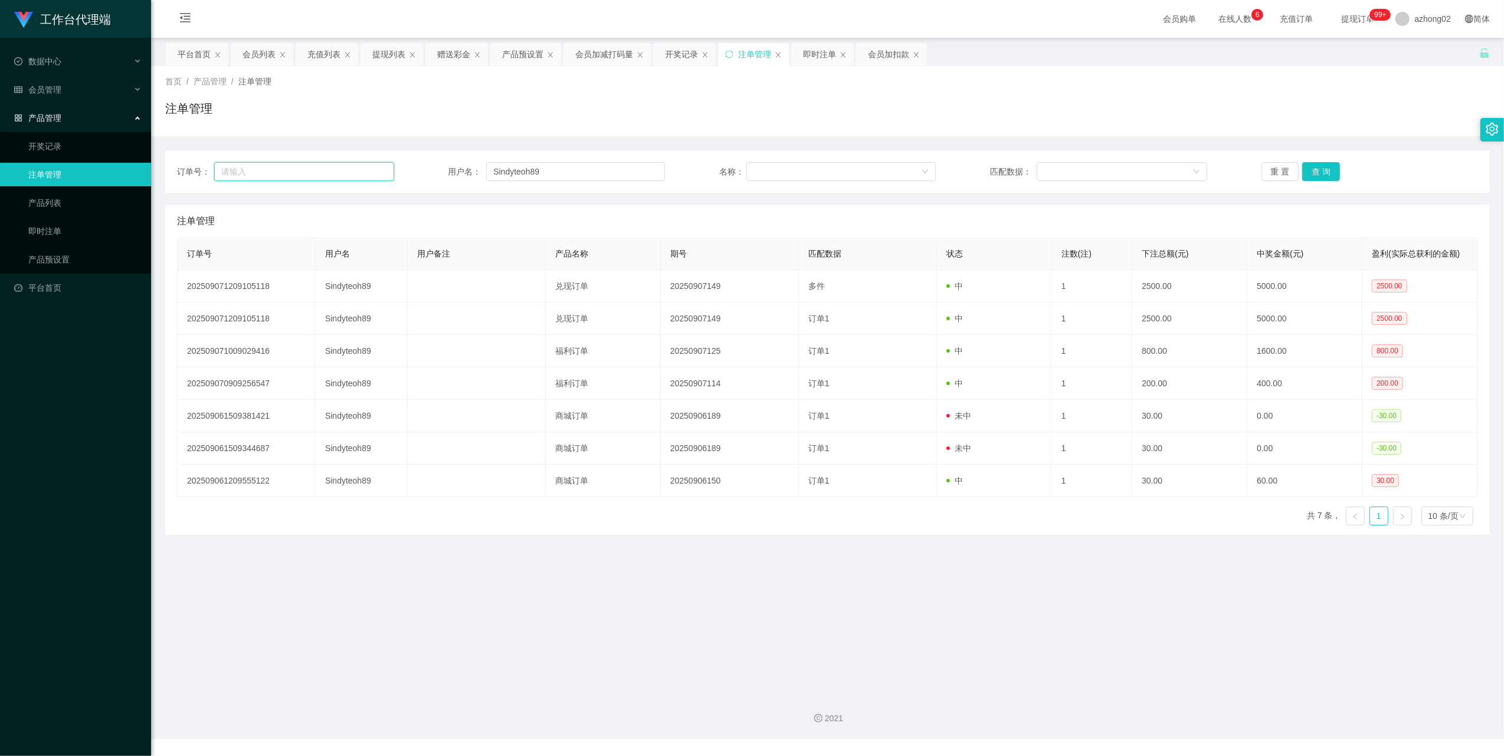
click at [300, 173] on input "text" at bounding box center [304, 171] width 180 height 19
paste input "weifeng"
type input "w"
click at [502, 178] on input "Sindyteoh89" at bounding box center [575, 171] width 179 height 19
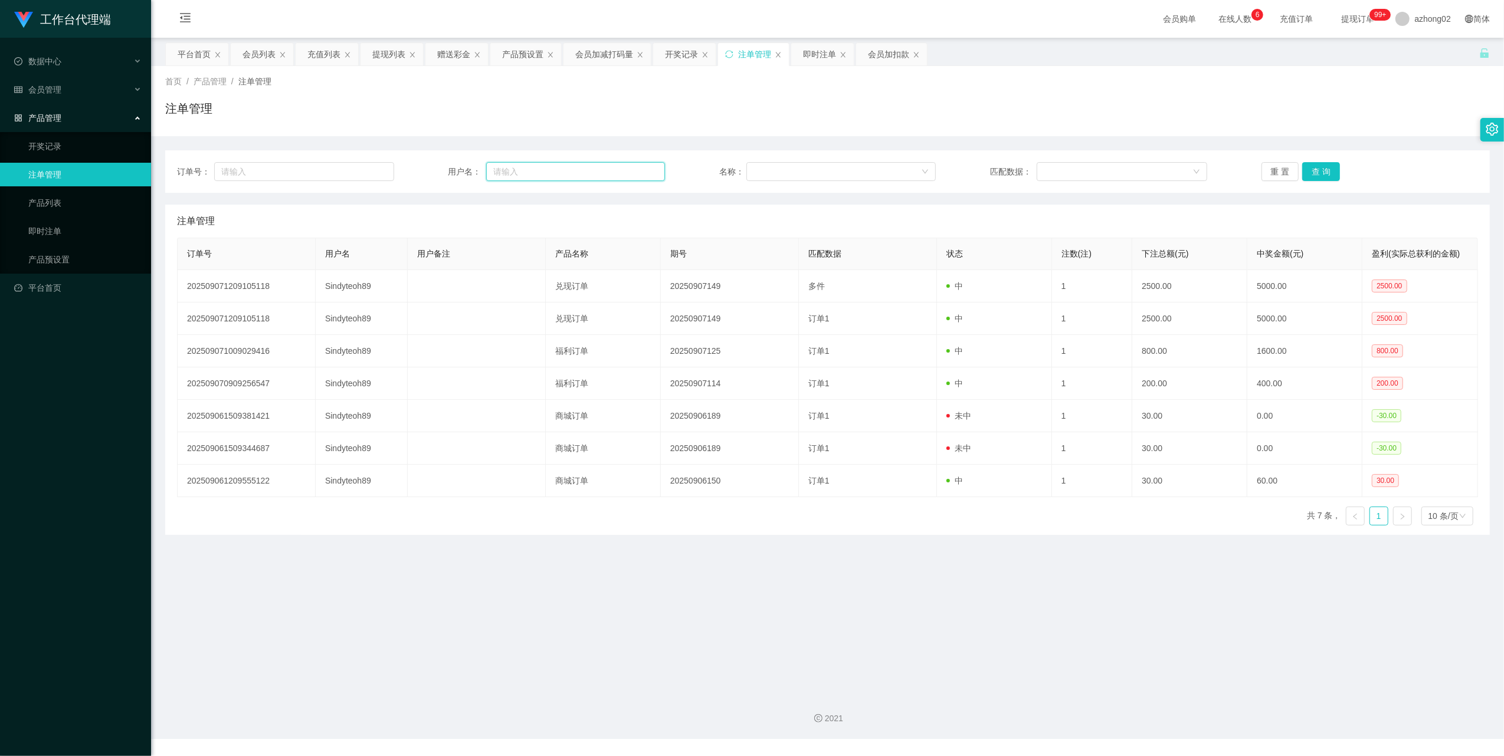
paste input "weifeng"
type input "weifeng"
click at [1326, 178] on button "查 询" at bounding box center [1321, 171] width 38 height 19
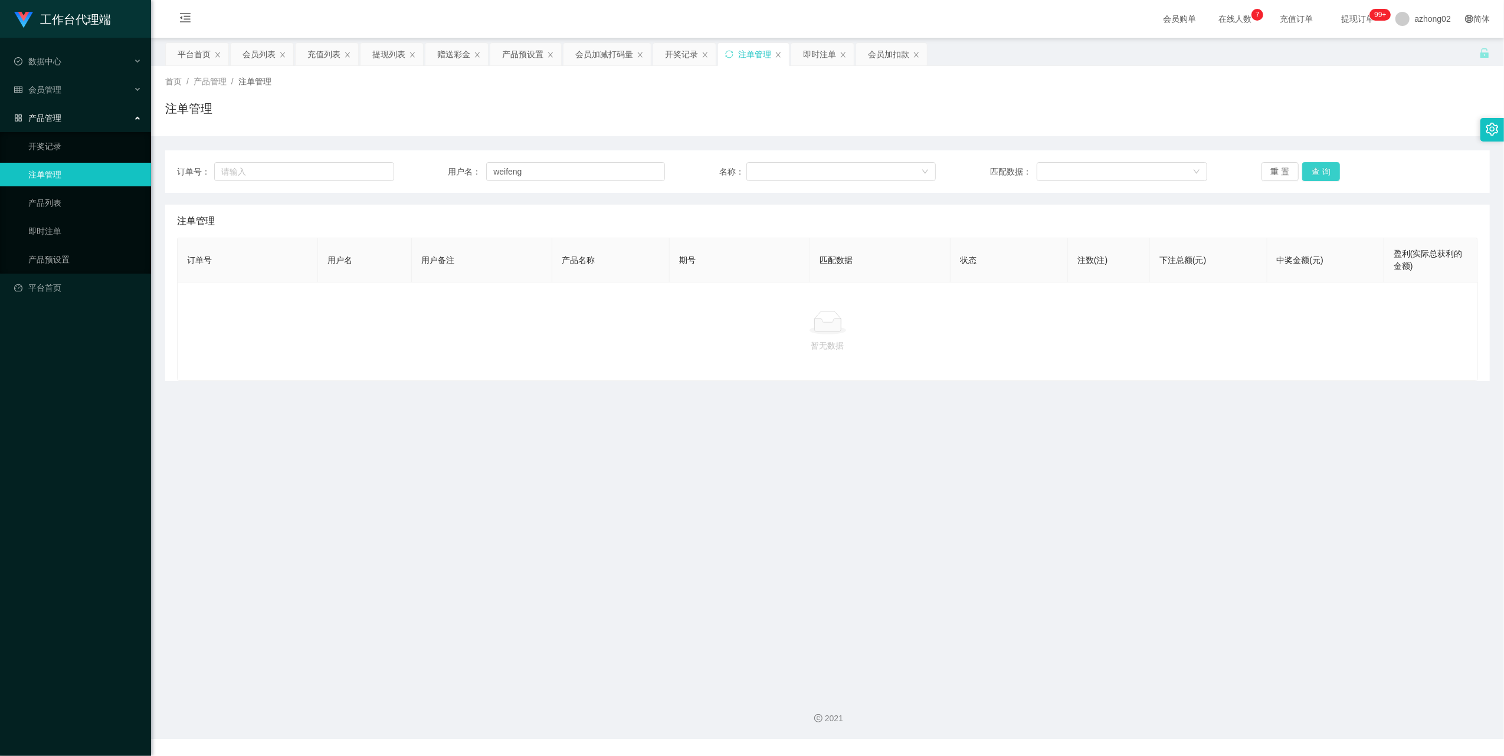
click at [1326, 171] on button "查 询" at bounding box center [1321, 171] width 38 height 19
click at [1326, 171] on div "重 置 查 询" at bounding box center [1370, 171] width 217 height 19
click at [1326, 171] on button "查 询" at bounding box center [1321, 171] width 38 height 19
click at [1326, 171] on div "重 置 查 询" at bounding box center [1370, 171] width 217 height 19
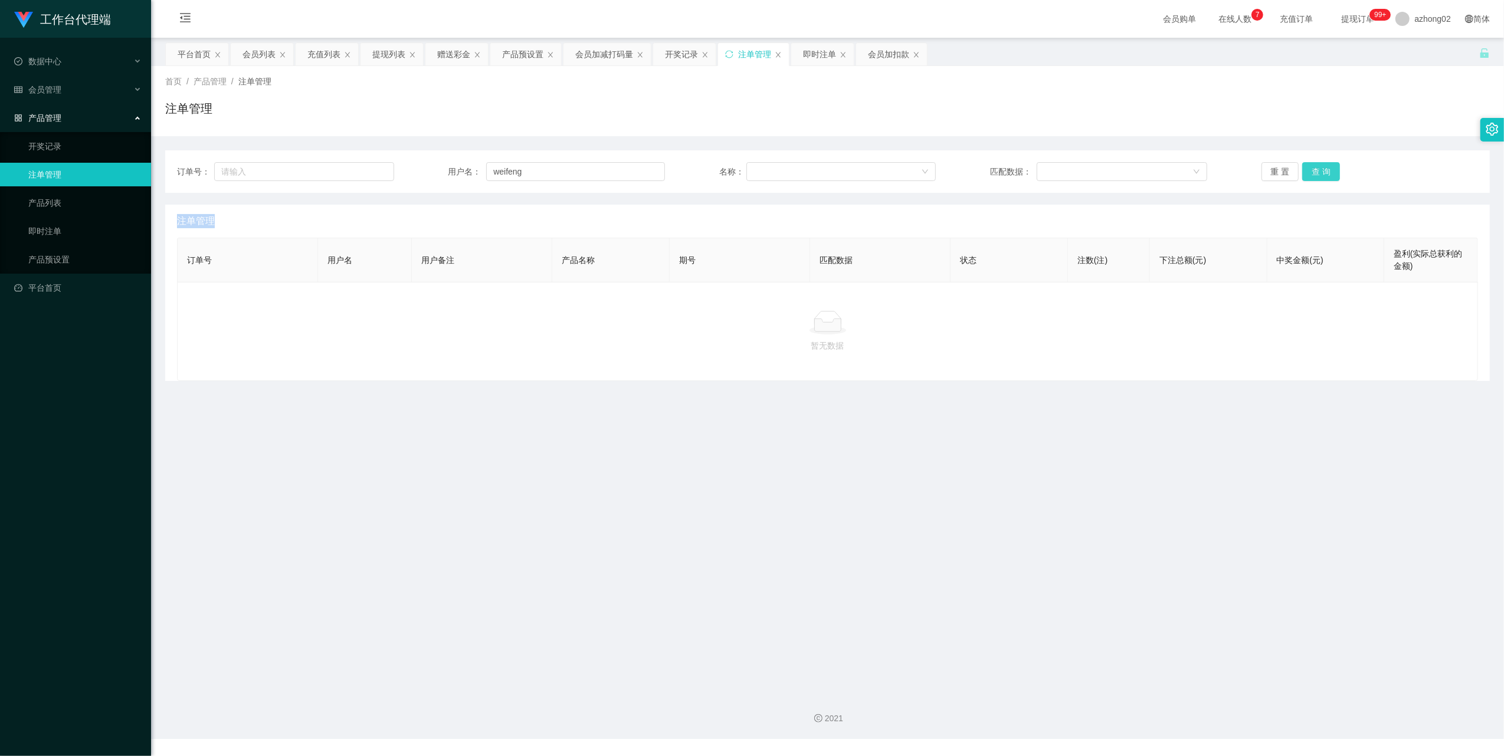
click at [1329, 171] on button "查 询" at bounding box center [1321, 171] width 38 height 19
click at [1332, 170] on div "重 置 查 询" at bounding box center [1370, 171] width 217 height 19
click at [1332, 170] on button "查 询" at bounding box center [1321, 171] width 38 height 19
click at [1332, 170] on div "重 置 查 询" at bounding box center [1370, 171] width 217 height 19
click at [1332, 170] on button "查 询" at bounding box center [1321, 171] width 38 height 19
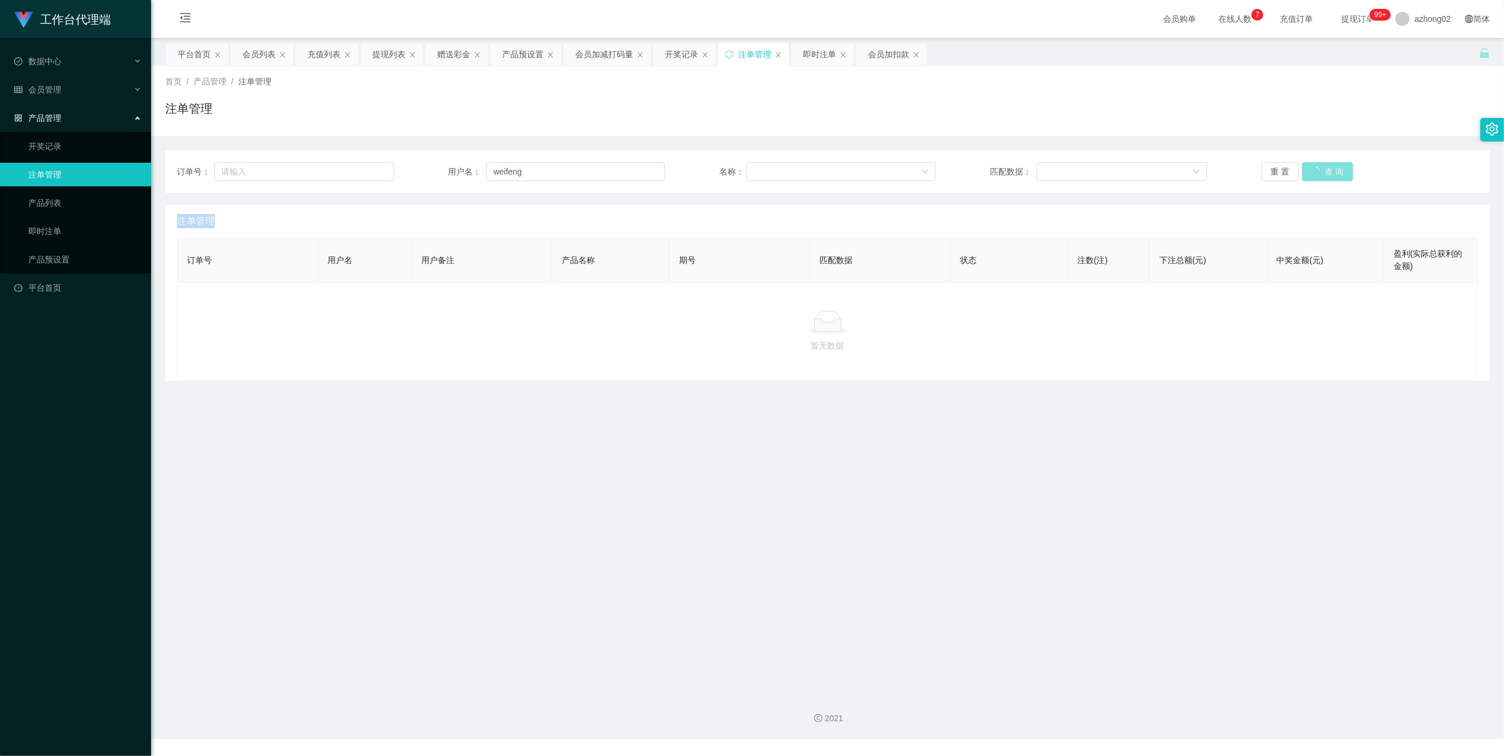
click at [1335, 170] on div "重 置 查 询" at bounding box center [1370, 171] width 217 height 19
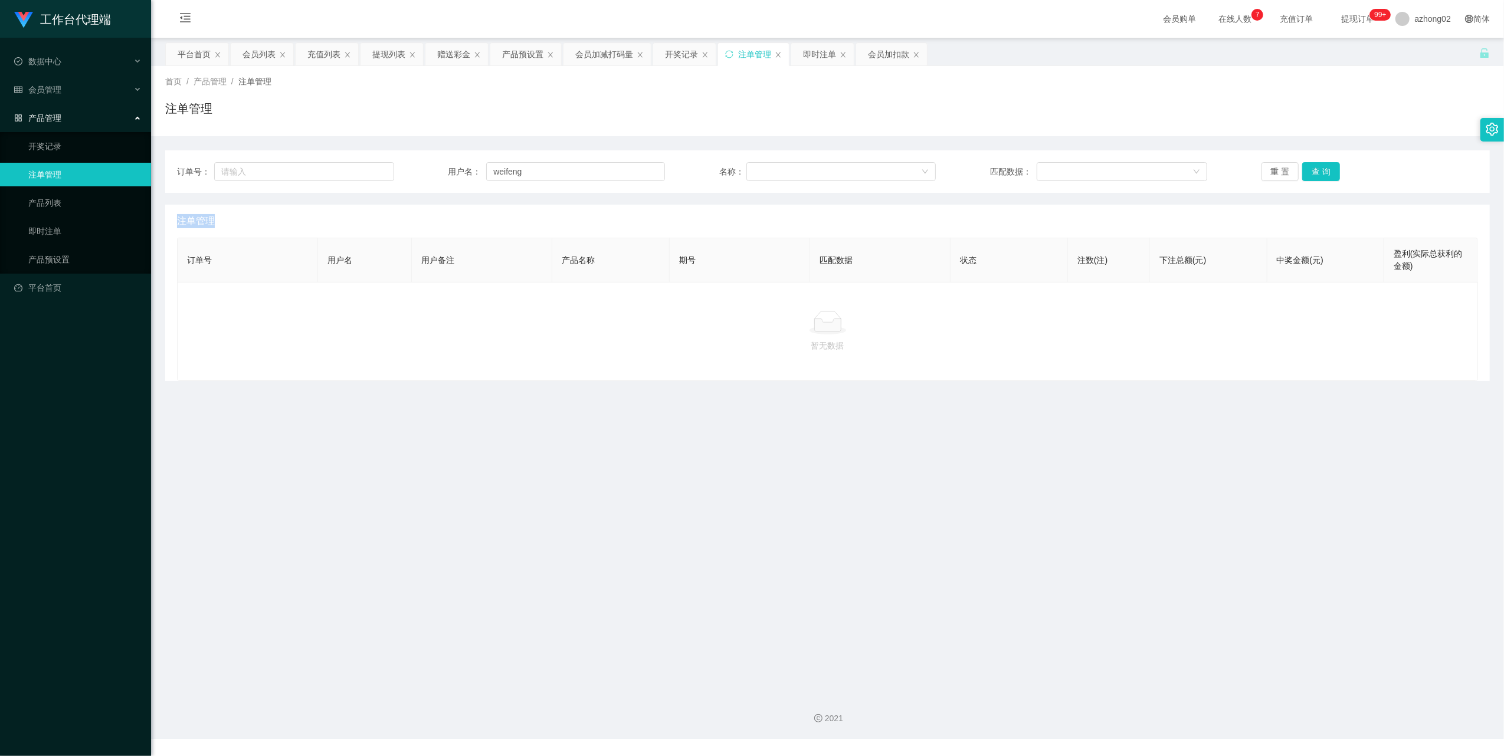
copy span "注单管理"
click at [1335, 170] on div "重 置 查 询" at bounding box center [1370, 171] width 217 height 19
drag, startPoint x: 1335, startPoint y: 170, endPoint x: 1325, endPoint y: 171, distance: 10.1
click at [1325, 171] on button "查 询" at bounding box center [1321, 171] width 38 height 19
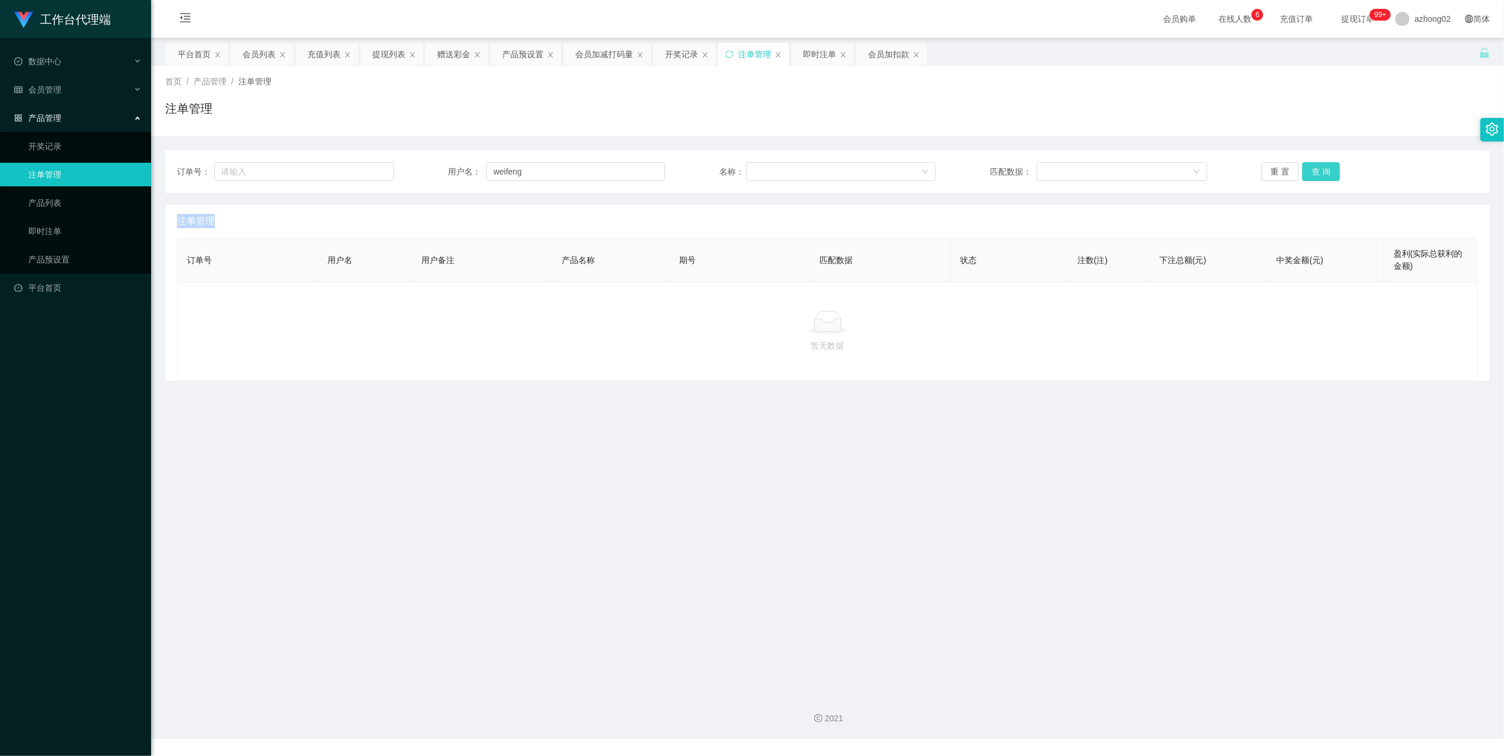
click at [1325, 171] on div "重 置 查 询" at bounding box center [1370, 171] width 217 height 19
click at [1325, 171] on button "查 询" at bounding box center [1321, 171] width 38 height 19
click at [1325, 171] on div "重 置 查 询" at bounding box center [1370, 171] width 217 height 19
click at [1325, 171] on button "查 询" at bounding box center [1321, 171] width 38 height 19
click at [579, 171] on input "weifeng" at bounding box center [575, 171] width 179 height 19
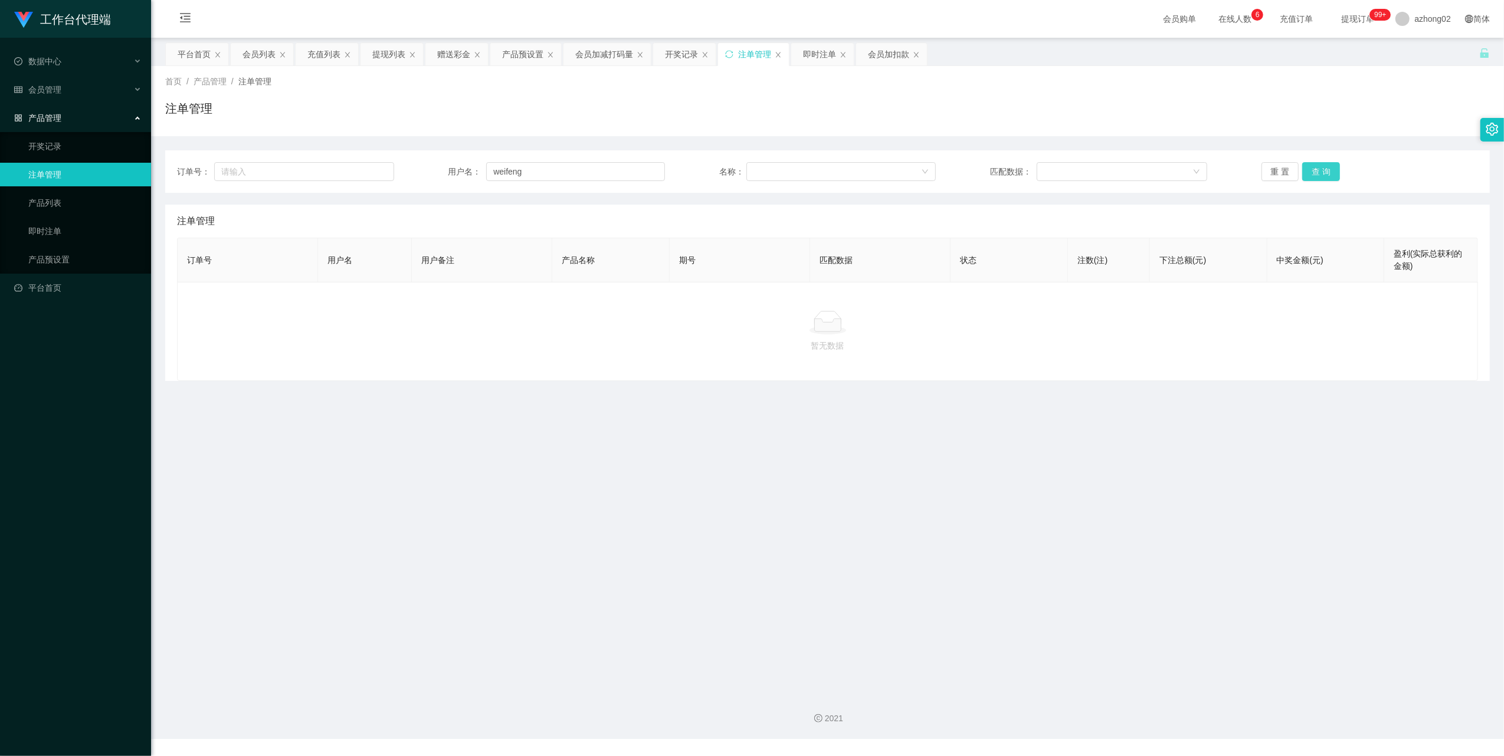
click at [1319, 170] on button "查 询" at bounding box center [1321, 171] width 38 height 19
click at [798, 175] on div at bounding box center [838, 172] width 168 height 18
click at [798, 196] on li "商城订单" at bounding box center [837, 195] width 188 height 19
click at [1325, 172] on button "查 询" at bounding box center [1321, 171] width 38 height 19
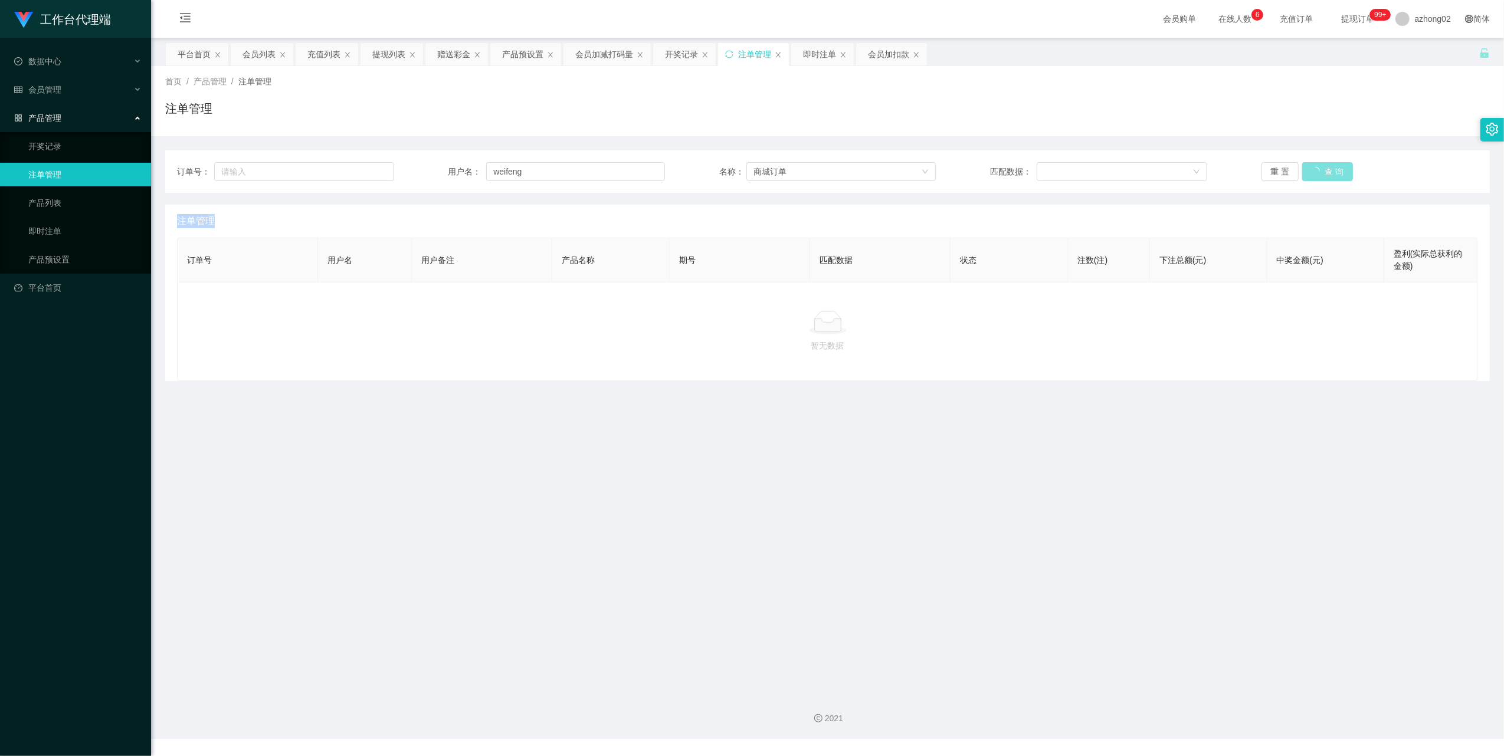
click at [1325, 172] on div "重 置 查 询" at bounding box center [1370, 171] width 217 height 19
click at [1325, 172] on button "查 询" at bounding box center [1321, 171] width 38 height 19
click at [1325, 172] on div "重 置 查 询" at bounding box center [1370, 171] width 217 height 19
click at [1325, 172] on button "查 询" at bounding box center [1327, 171] width 51 height 19
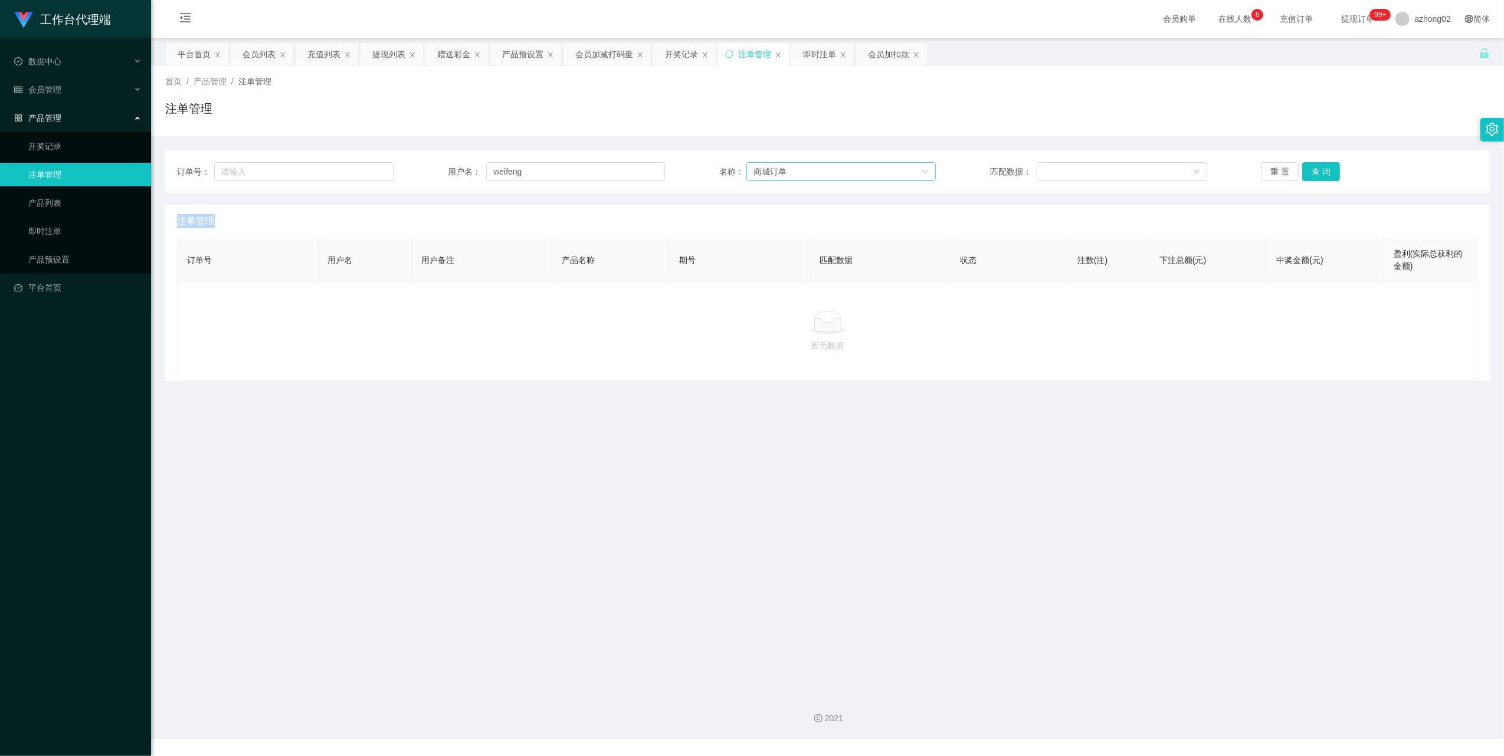
click at [911, 173] on div "商城订单" at bounding box center [838, 172] width 168 height 18
click at [858, 222] on li "福利订单" at bounding box center [837, 214] width 188 height 19
click at [1313, 172] on button "查 询" at bounding box center [1321, 171] width 38 height 19
click at [1312, 172] on div "重 置 查 询" at bounding box center [1370, 171] width 217 height 19
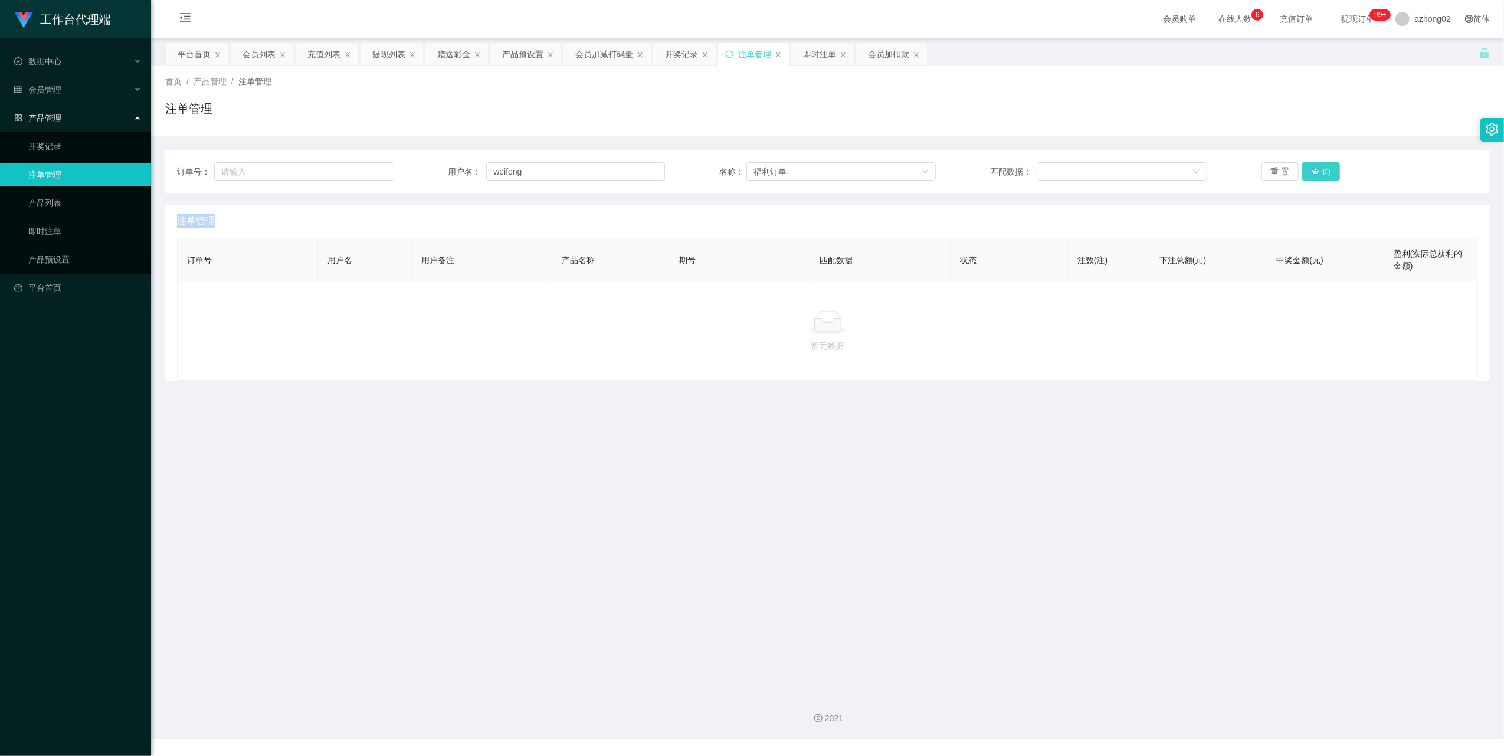
click at [1312, 172] on button "查 询" at bounding box center [1321, 171] width 38 height 19
drag, startPoint x: 1312, startPoint y: 172, endPoint x: 1262, endPoint y: 173, distance: 50.8
click at [1303, 172] on div "重 置 查 询" at bounding box center [1370, 171] width 217 height 19
click at [38, 220] on link "即时注单" at bounding box center [84, 232] width 113 height 24
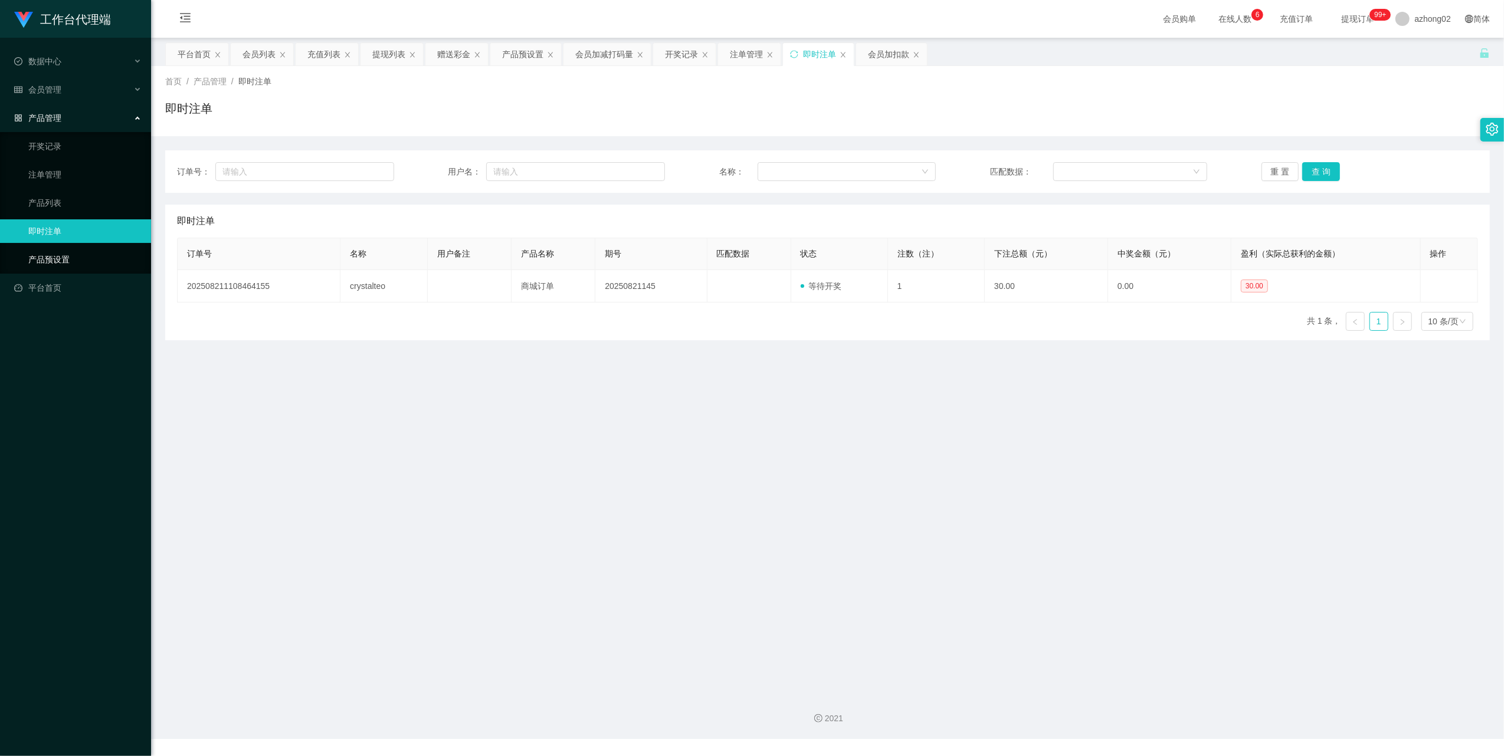
click at [53, 254] on link "产品预设置" at bounding box center [84, 260] width 113 height 24
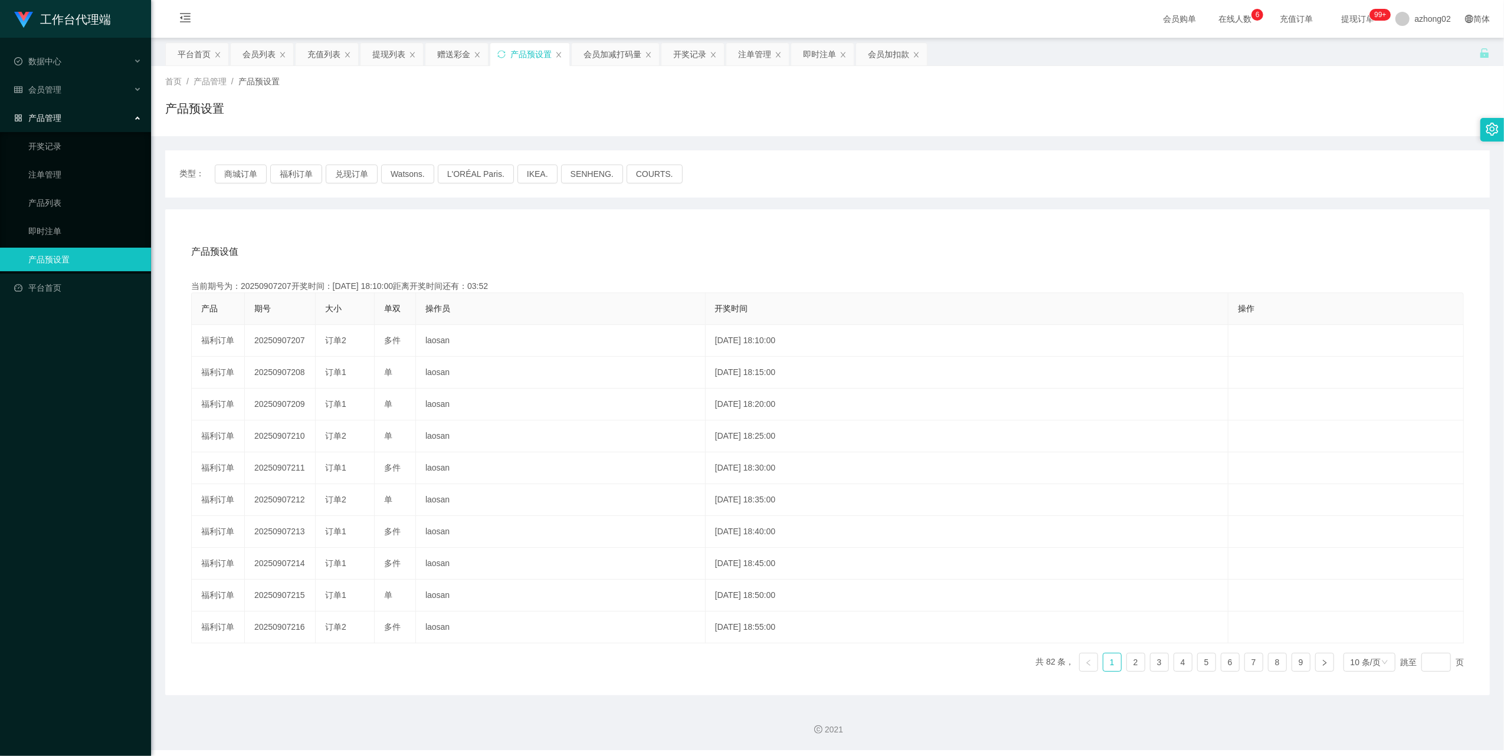
drag, startPoint x: 703, startPoint y: 55, endPoint x: 656, endPoint y: 86, distance: 56.3
click at [702, 55] on div "开奖记录" at bounding box center [689, 54] width 33 height 22
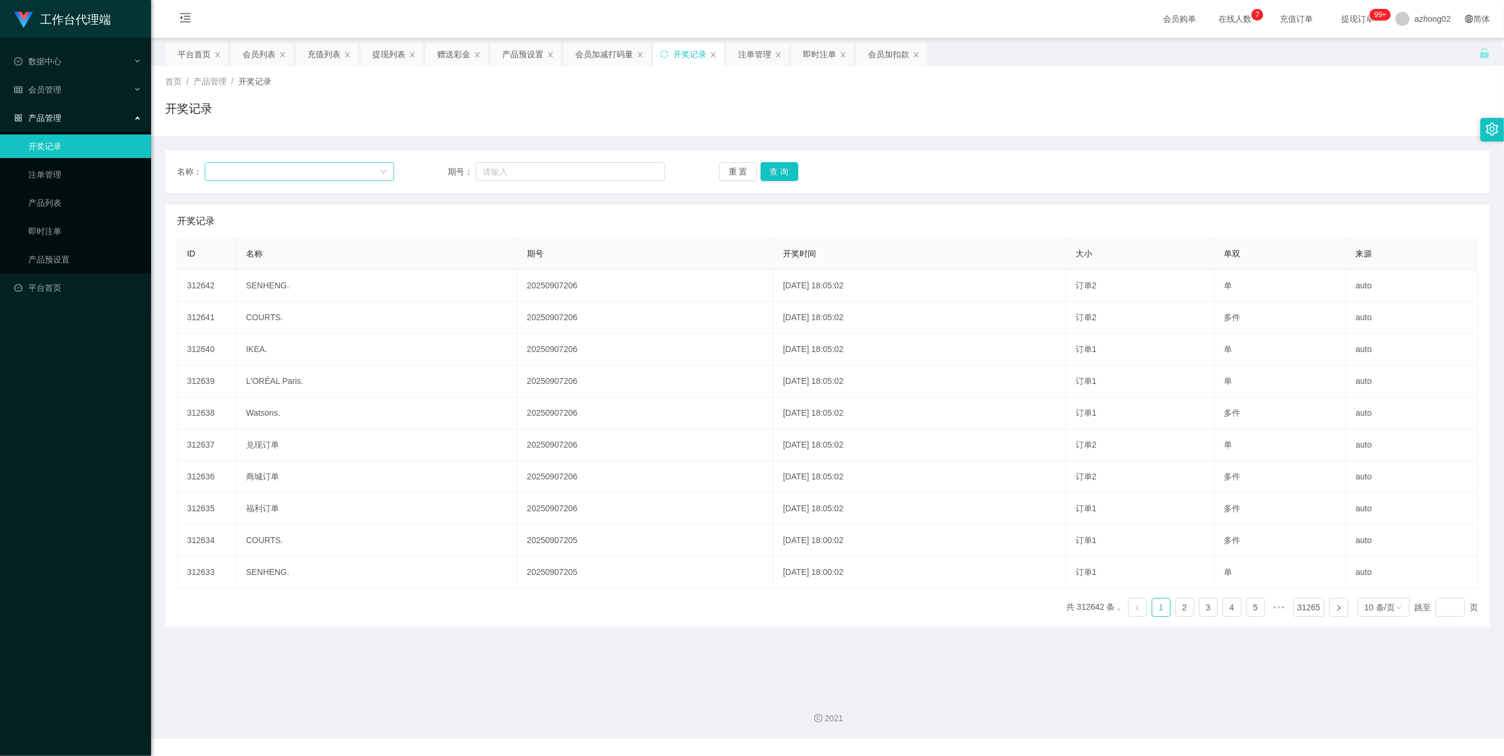
click at [330, 165] on div at bounding box center [295, 172] width 167 height 18
click at [295, 175] on div at bounding box center [295, 172] width 167 height 18
click at [591, 178] on input "text" at bounding box center [570, 171] width 189 height 19
click at [55, 194] on link "产品列表" at bounding box center [84, 203] width 113 height 24
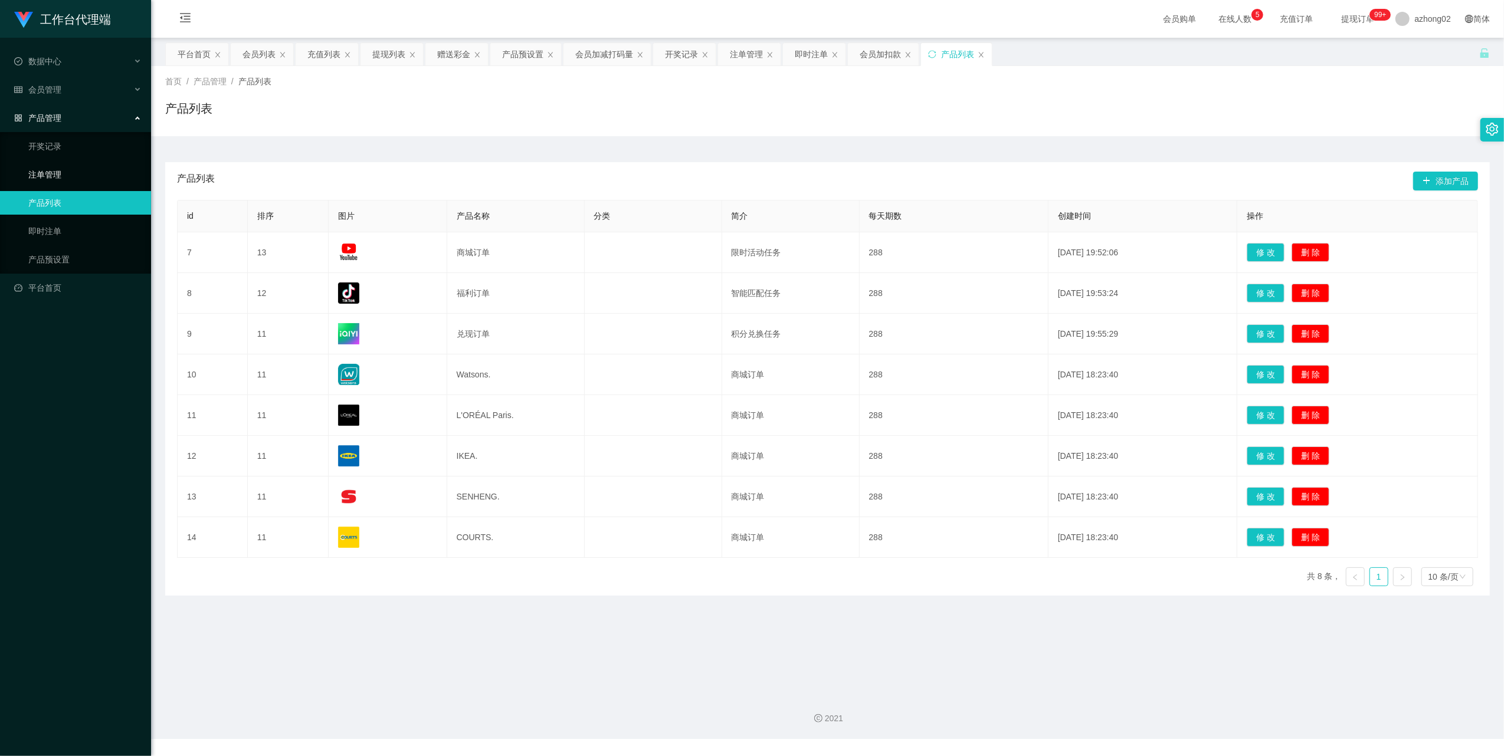
click at [55, 171] on link "注单管理" at bounding box center [84, 175] width 113 height 24
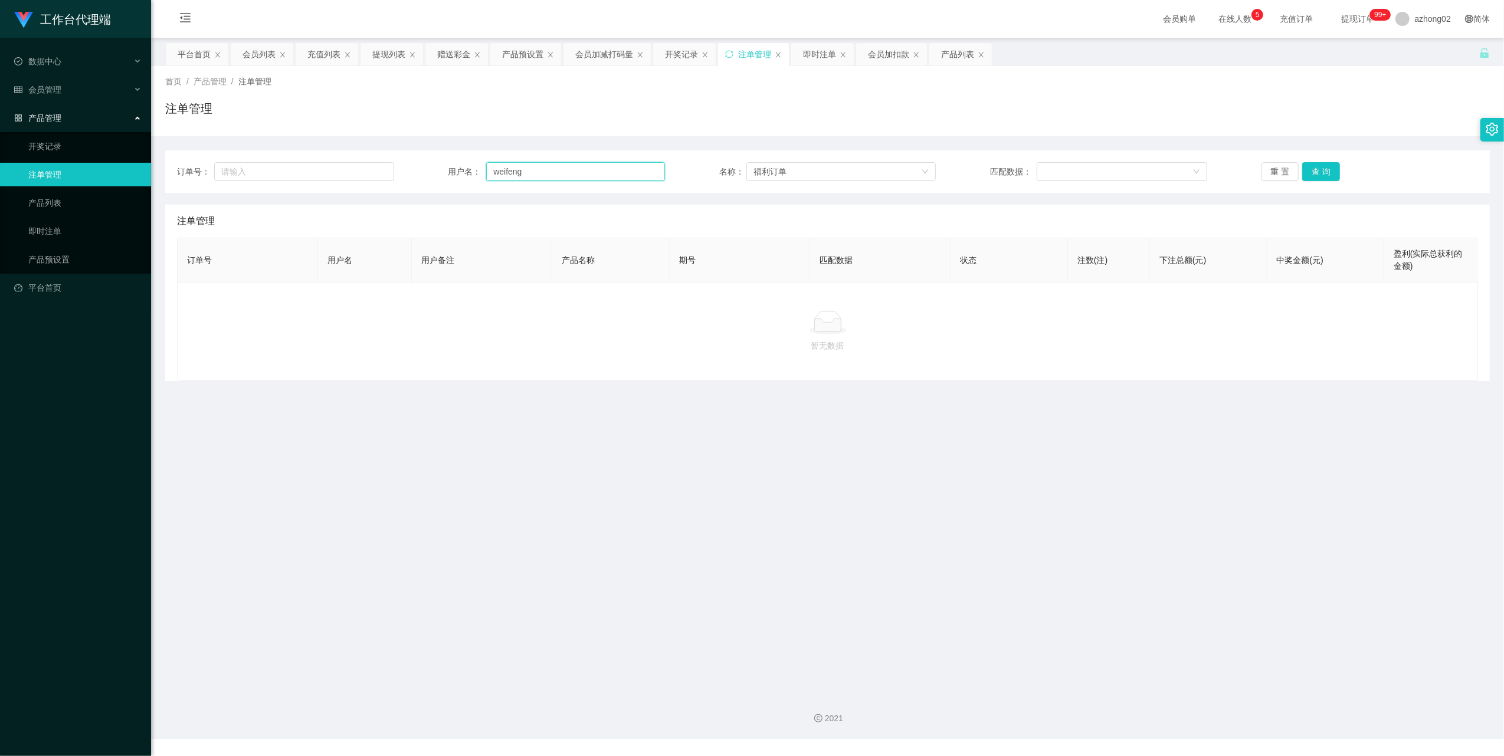
click at [543, 165] on input "weifeng" at bounding box center [575, 171] width 179 height 19
paste input "weifeng"
type input "weifeng"
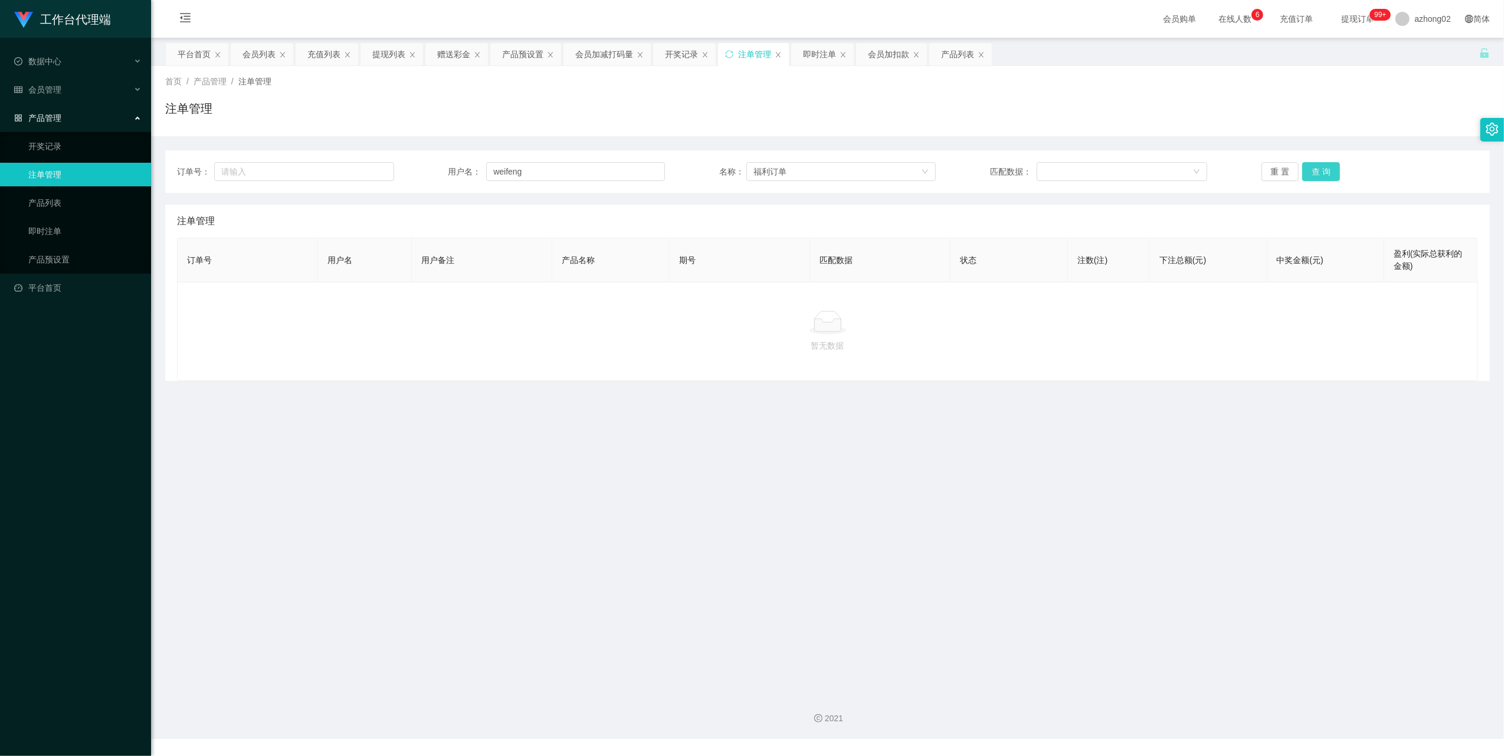
click at [1317, 175] on button "查 询" at bounding box center [1321, 171] width 38 height 19
click at [1317, 175] on div "重 置 查 询" at bounding box center [1370, 171] width 217 height 19
click at [1317, 175] on button "查 询" at bounding box center [1321, 171] width 38 height 19
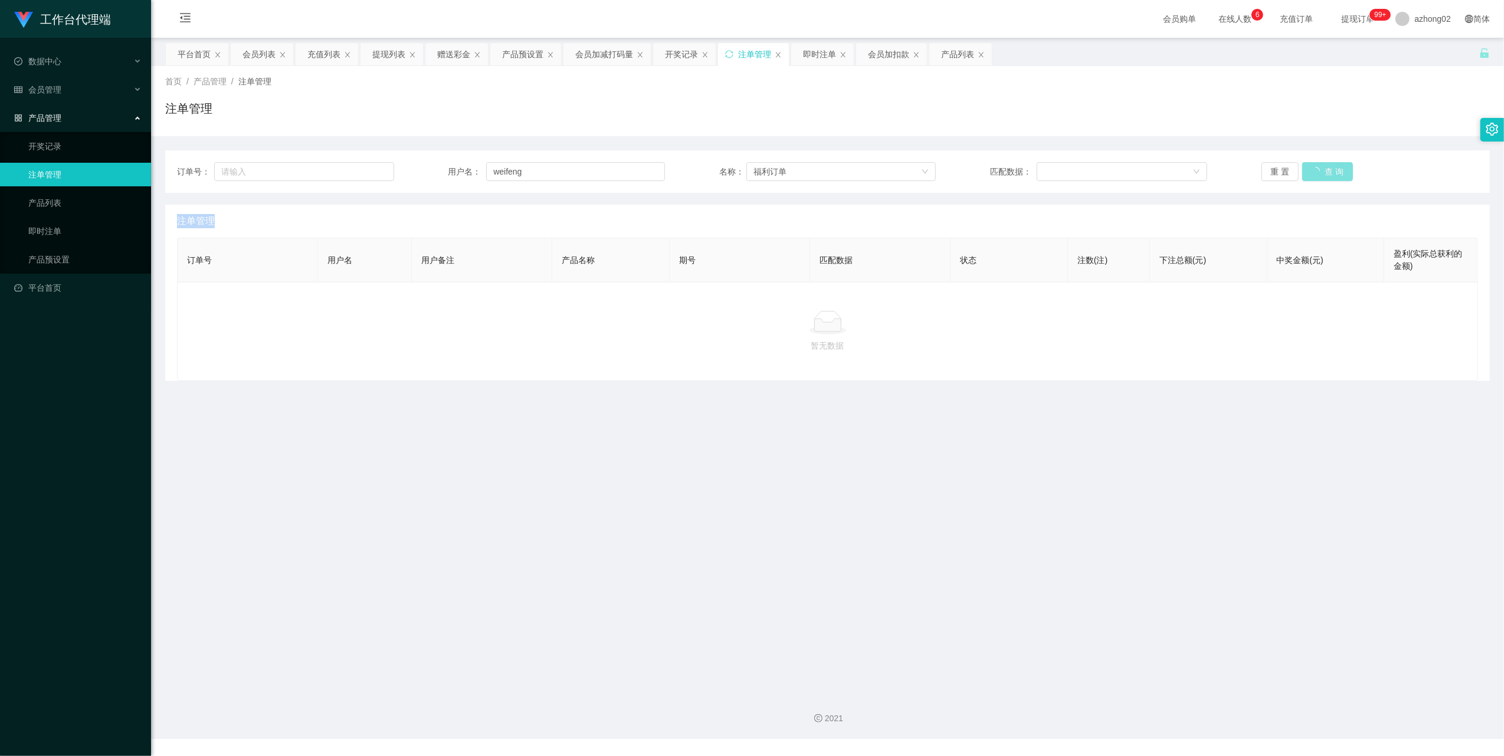
click at [1317, 175] on div "重 置 查 询" at bounding box center [1370, 171] width 217 height 19
click at [1317, 175] on button "查 询" at bounding box center [1321, 171] width 38 height 19
click at [1317, 175] on div "重 置 查 询" at bounding box center [1370, 171] width 217 height 19
drag, startPoint x: 1452, startPoint y: 15, endPoint x: 1400, endPoint y: 22, distance: 52.3
click at [1400, 22] on div "会员购单 在线人数 0 1 2 3 4 5 6 7 8 9 0 1 2 3 4 5 6 7 8 9 0 1 2 3 4 5 6 7 8 9 充值订单 提现订单…" at bounding box center [1326, 19] width 342 height 38
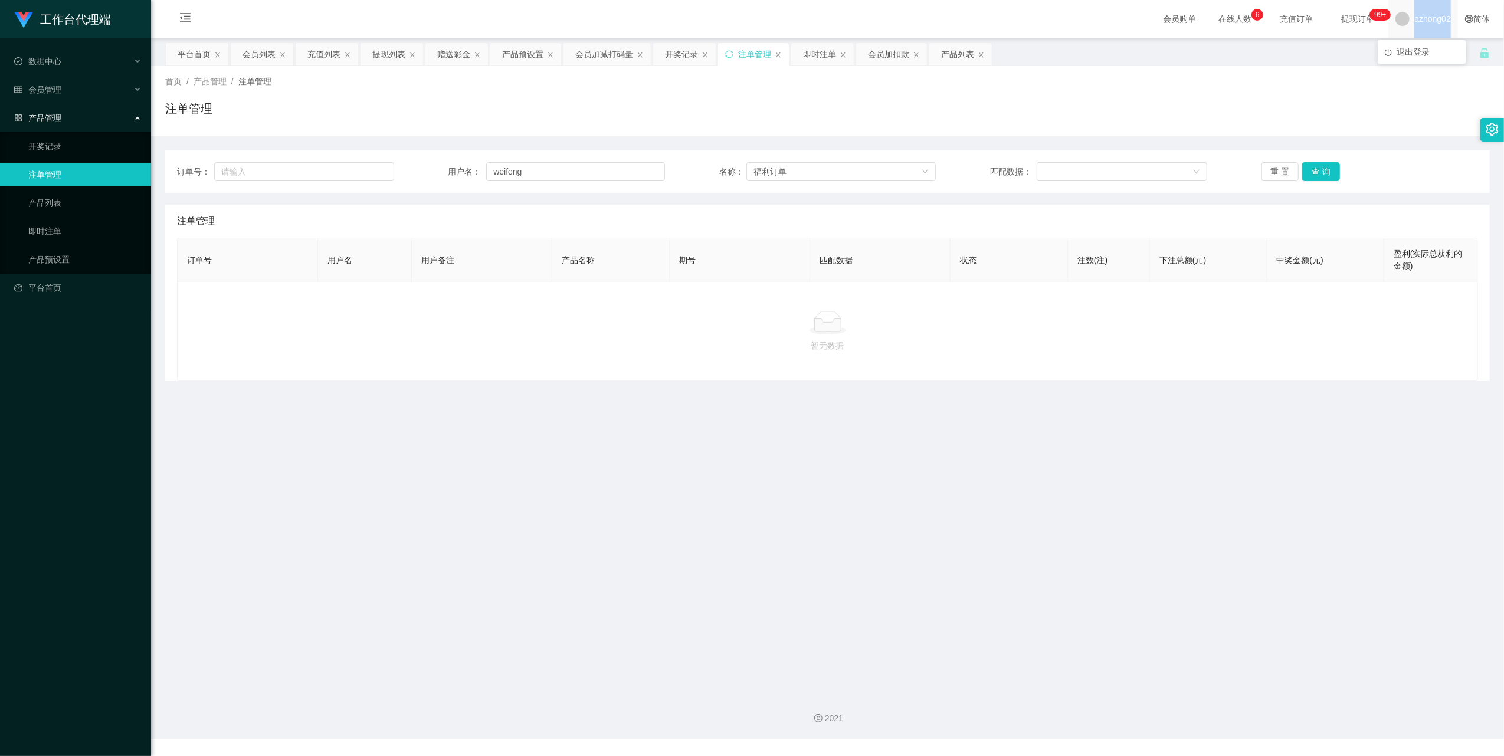
copy span "azhong02"
